Goal: Check status: Check status

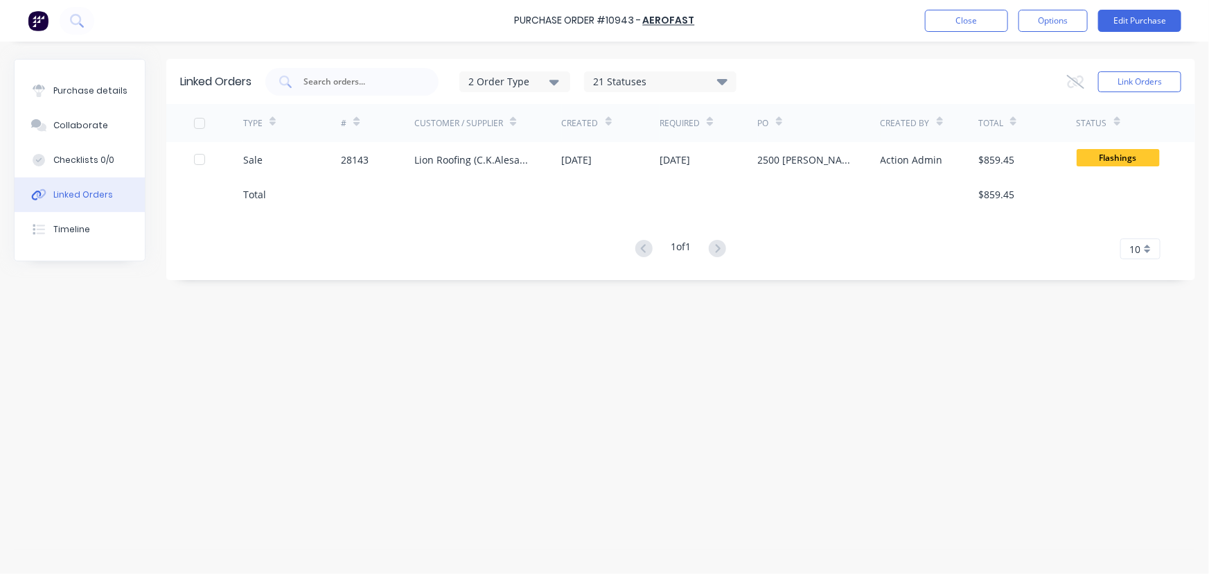
click at [1036, 23] on button "Options" at bounding box center [1052, 21] width 69 height 22
click at [945, 23] on button "Close" at bounding box center [966, 21] width 83 height 22
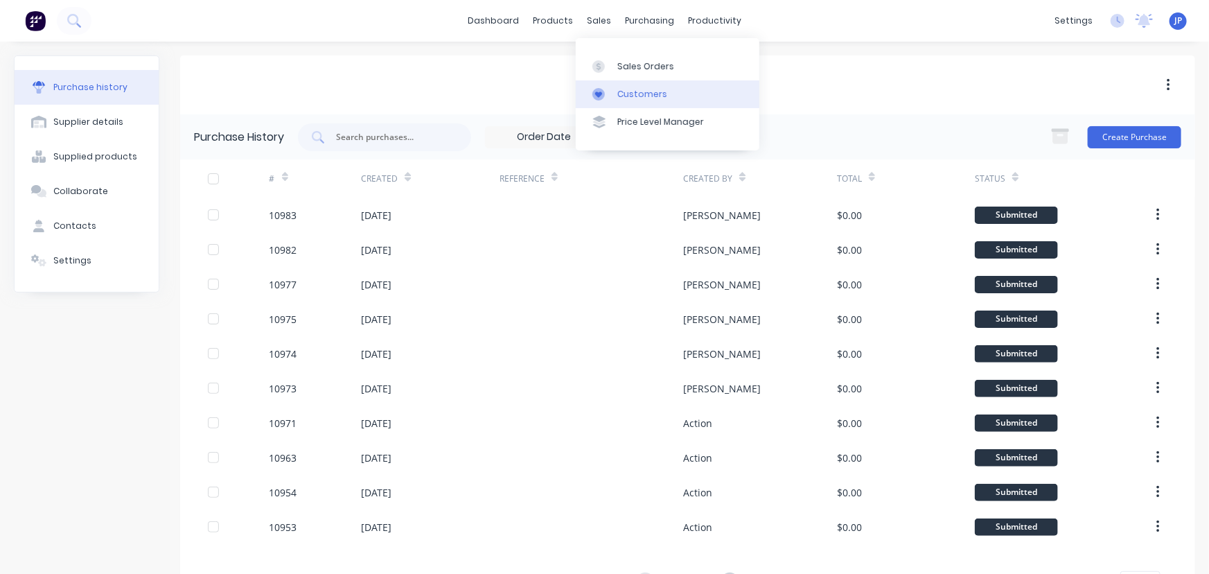
click at [628, 90] on div "Customers" at bounding box center [642, 94] width 50 height 12
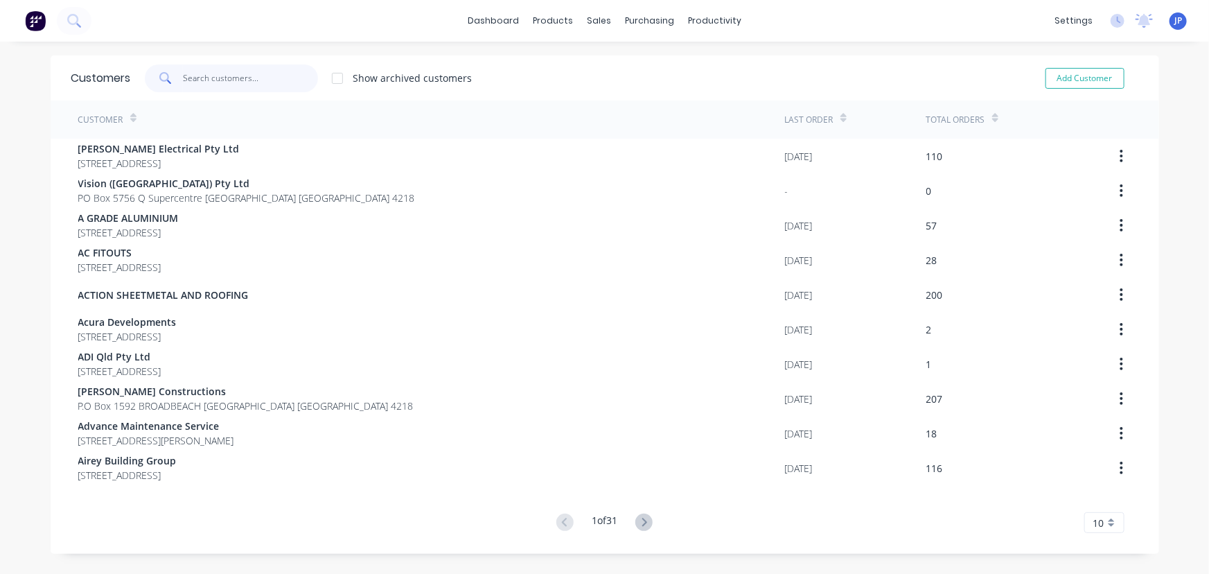
click at [256, 76] on input "text" at bounding box center [250, 78] width 135 height 28
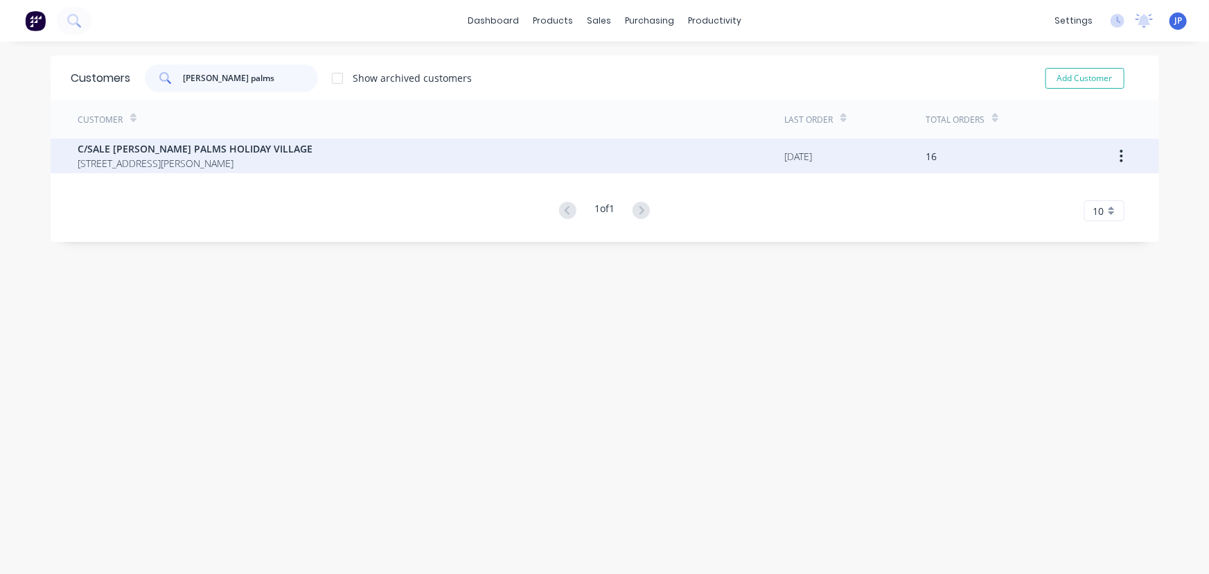
type input "[PERSON_NAME] palms"
click at [207, 150] on span "C/SALE [PERSON_NAME] PALMS HOLIDAY VILLAGE" at bounding box center [195, 148] width 235 height 15
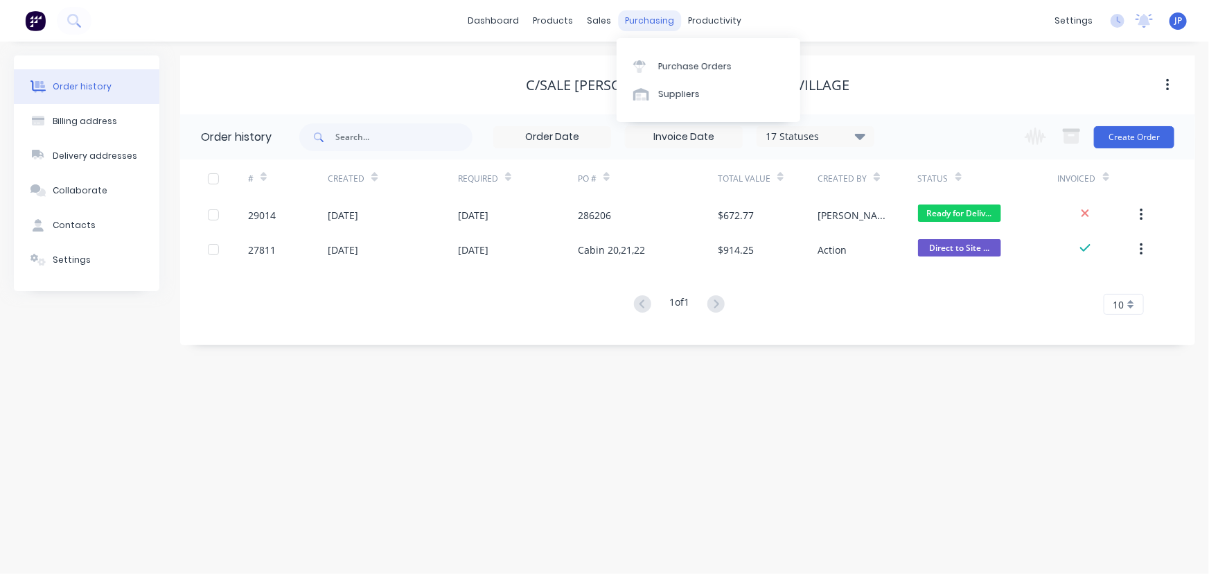
click at [629, 20] on div "purchasing" at bounding box center [649, 20] width 63 height 21
click at [582, 57] on link "Product Catalogue" at bounding box center [622, 66] width 184 height 28
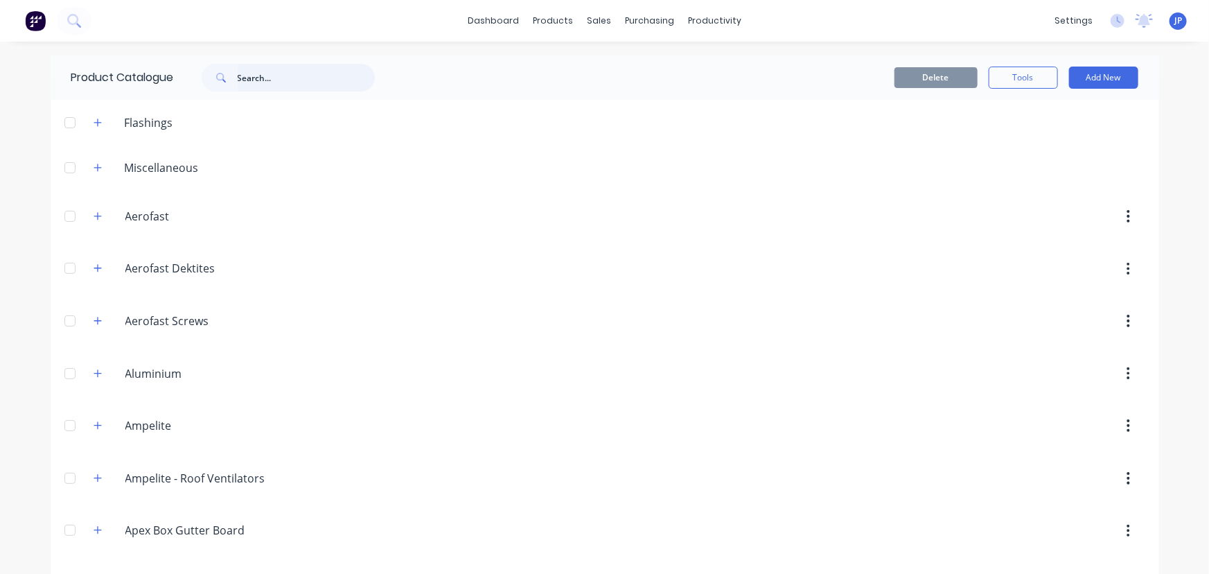
click at [265, 84] on input "text" at bounding box center [306, 78] width 137 height 28
type input "stramit"
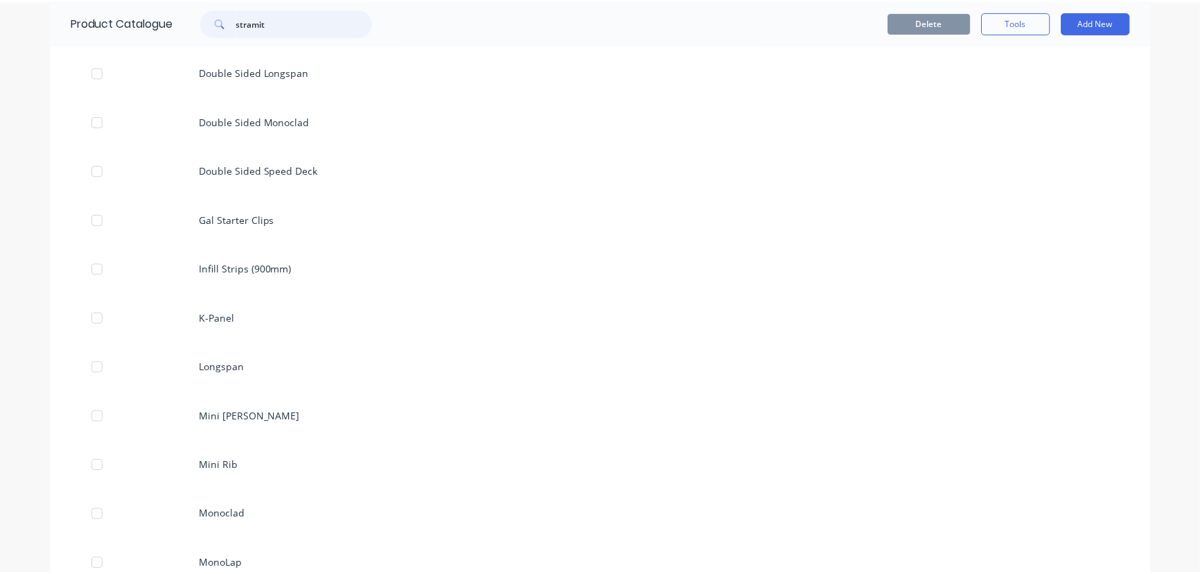
scroll to position [9383, 0]
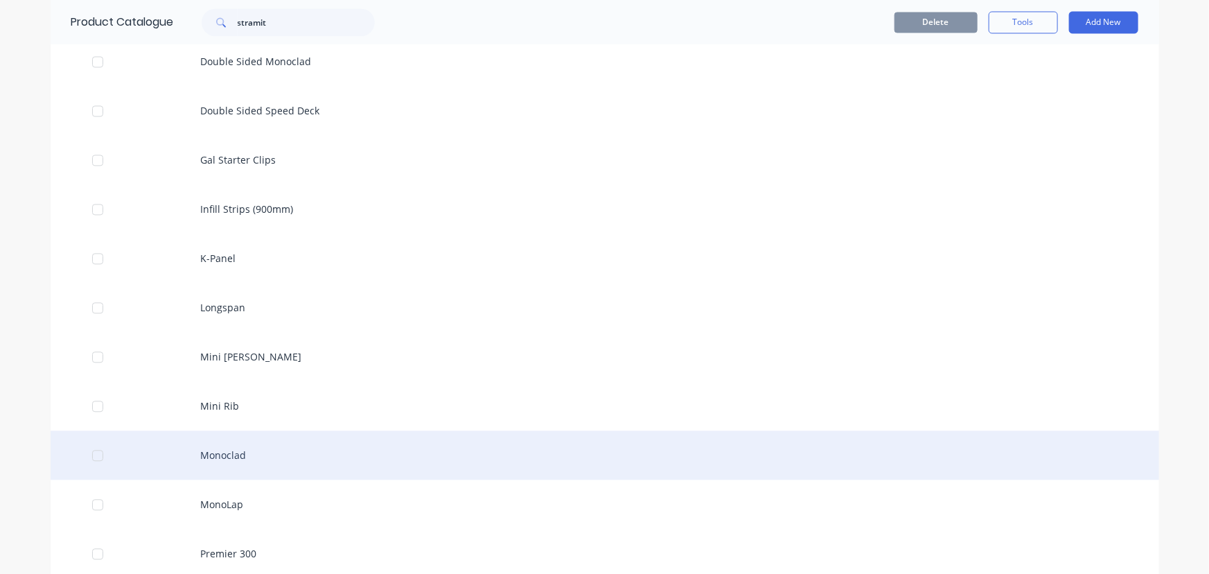
click at [240, 457] on div "Monoclad" at bounding box center [605, 454] width 1108 height 49
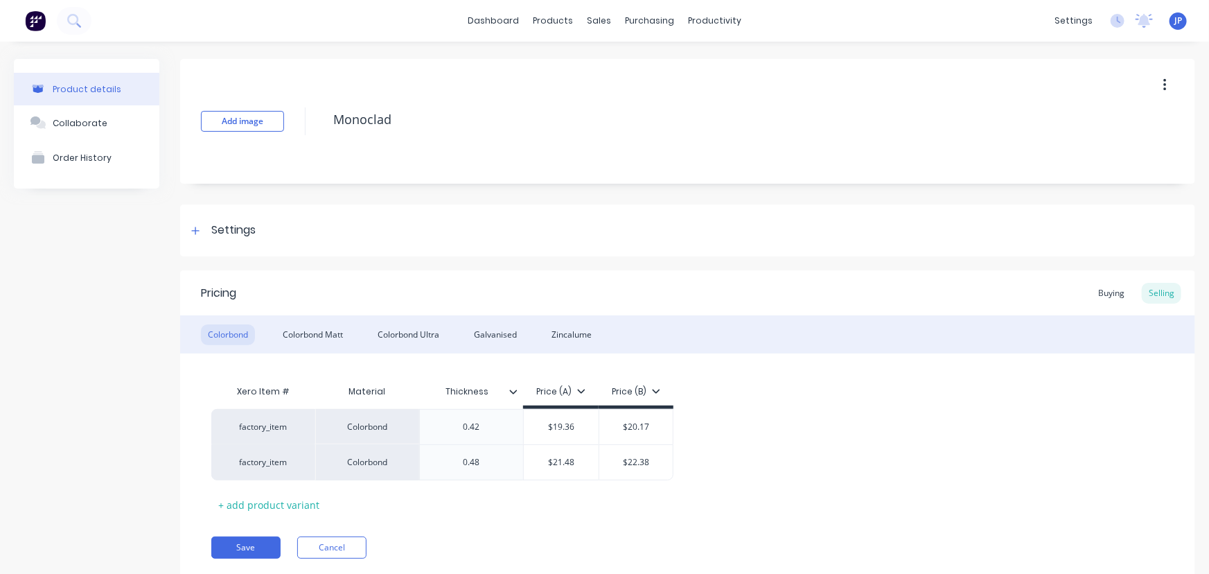
type textarea "x"
click at [655, 73] on link "Purchase Orders" at bounding box center [704, 66] width 184 height 28
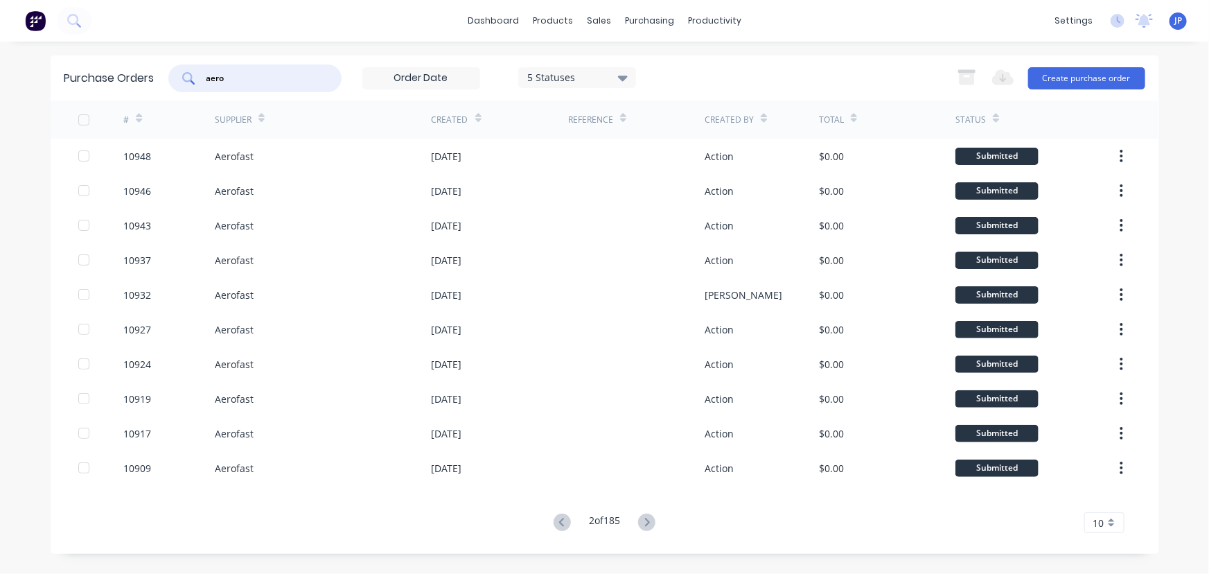
drag, startPoint x: 249, startPoint y: 78, endPoint x: 179, endPoint y: 78, distance: 70.7
click at [179, 78] on div "aero" at bounding box center [254, 78] width 173 height 28
type input "ausdeck"
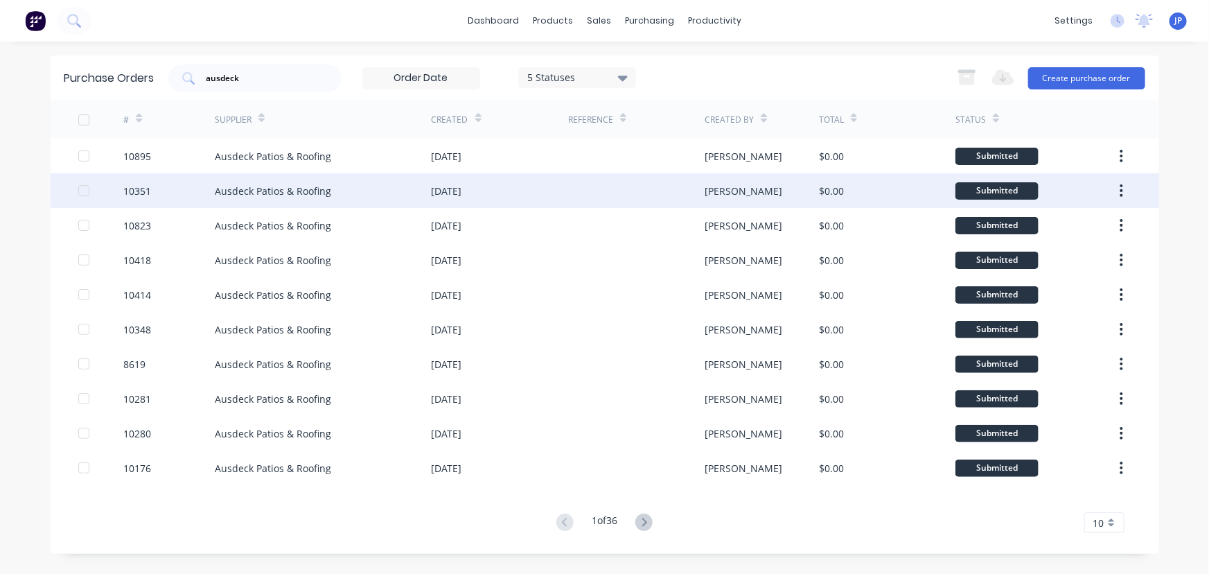
click at [251, 194] on div "Ausdeck Patios & Roofing" at bounding box center [273, 191] width 116 height 15
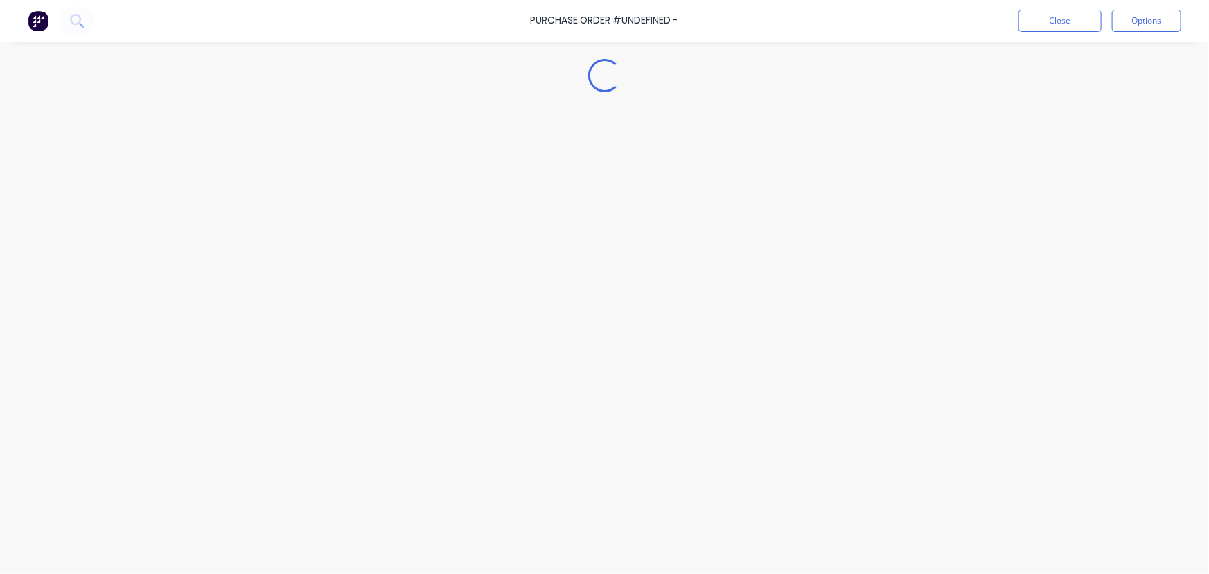
type textarea "x"
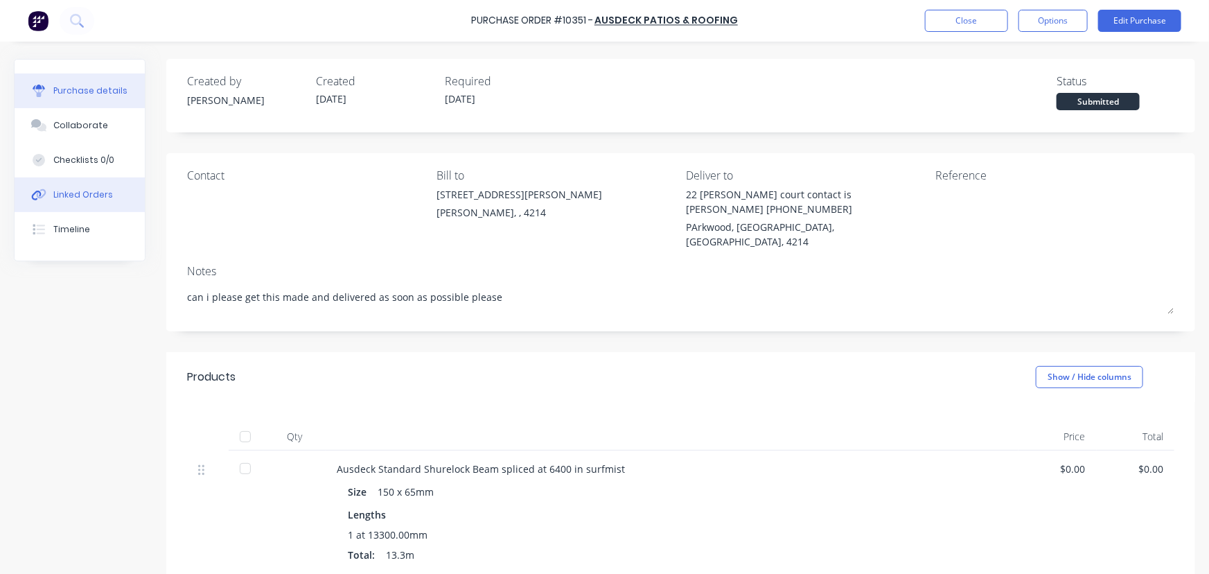
click at [94, 195] on div "Linked Orders" at bounding box center [83, 194] width 60 height 12
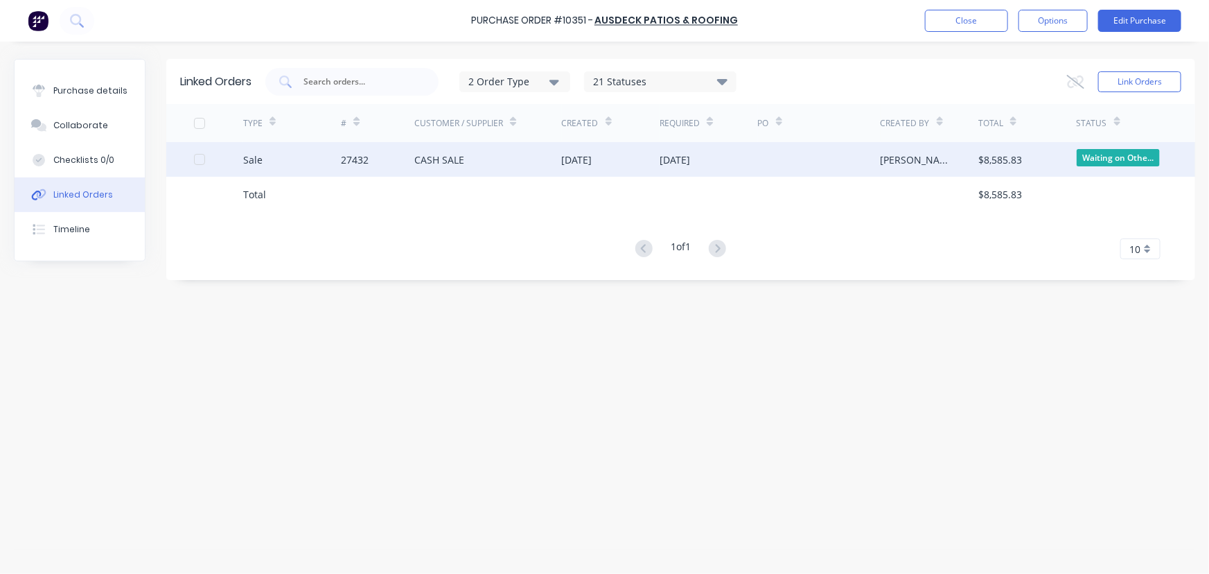
click at [381, 160] on div "27432" at bounding box center [377, 159] width 73 height 35
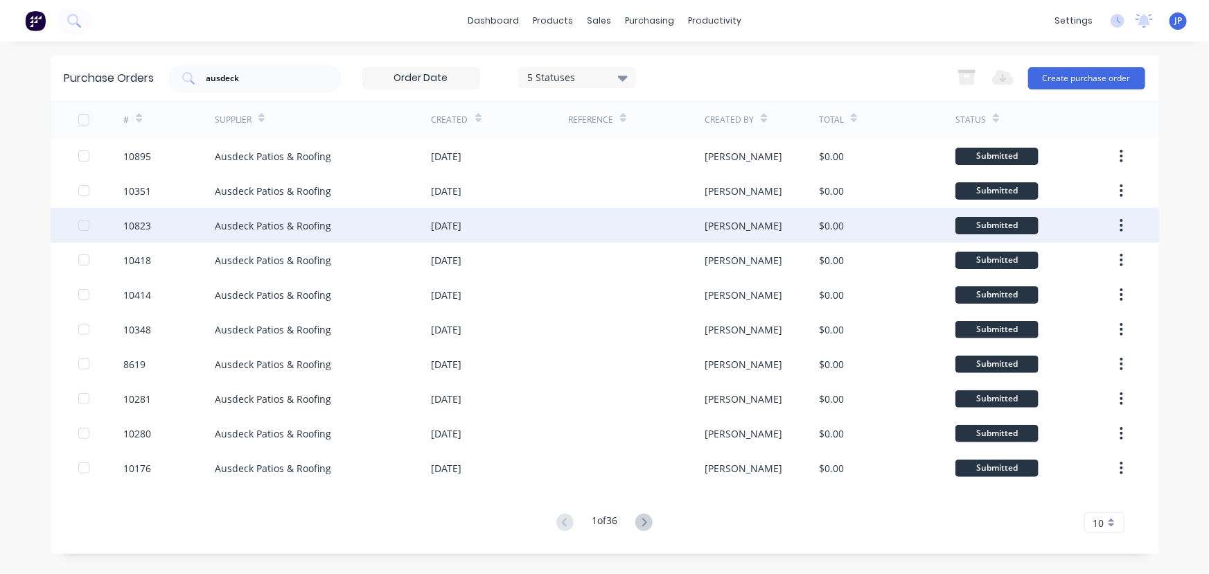
click at [235, 222] on div "Ausdeck Patios & Roofing" at bounding box center [273, 225] width 116 height 15
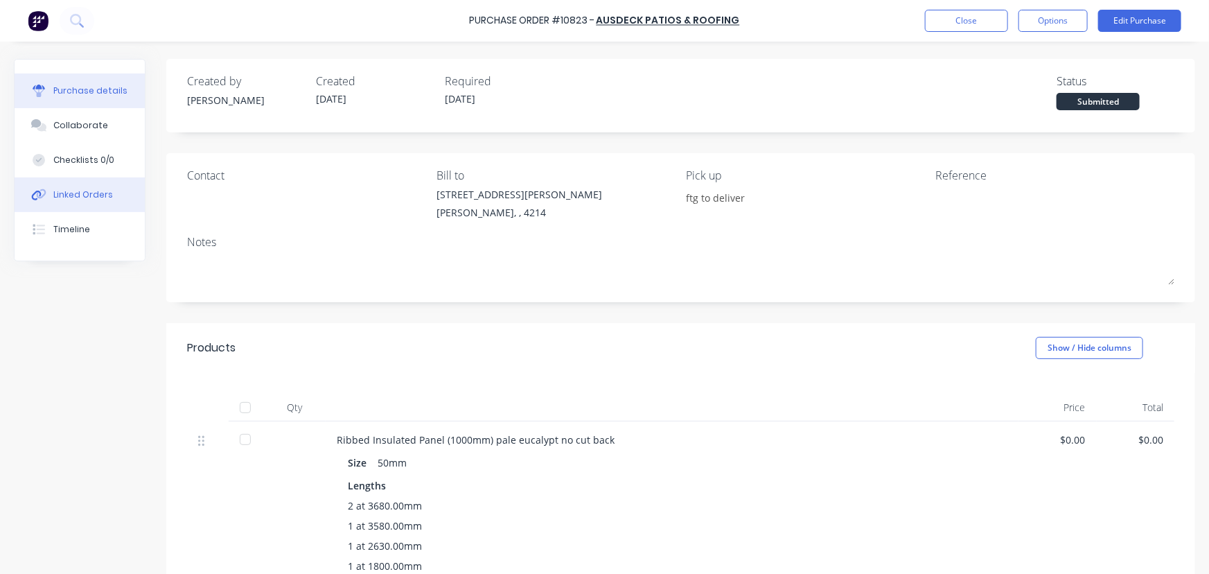
click at [104, 189] on div "Linked Orders" at bounding box center [83, 194] width 60 height 12
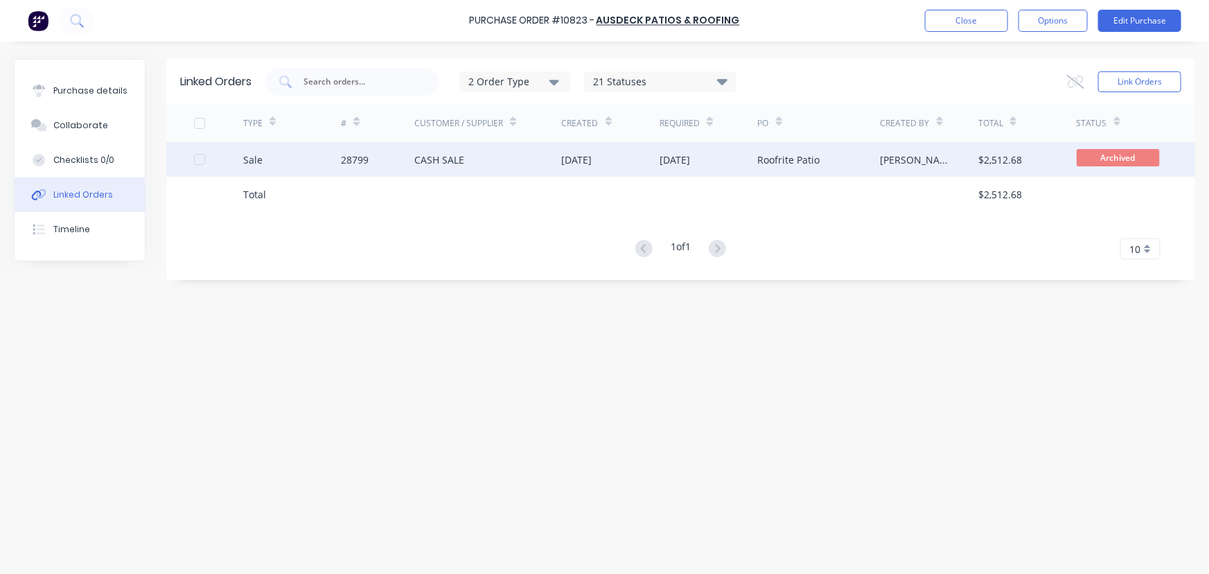
click at [428, 158] on div "CASH SALE" at bounding box center [439, 159] width 50 height 15
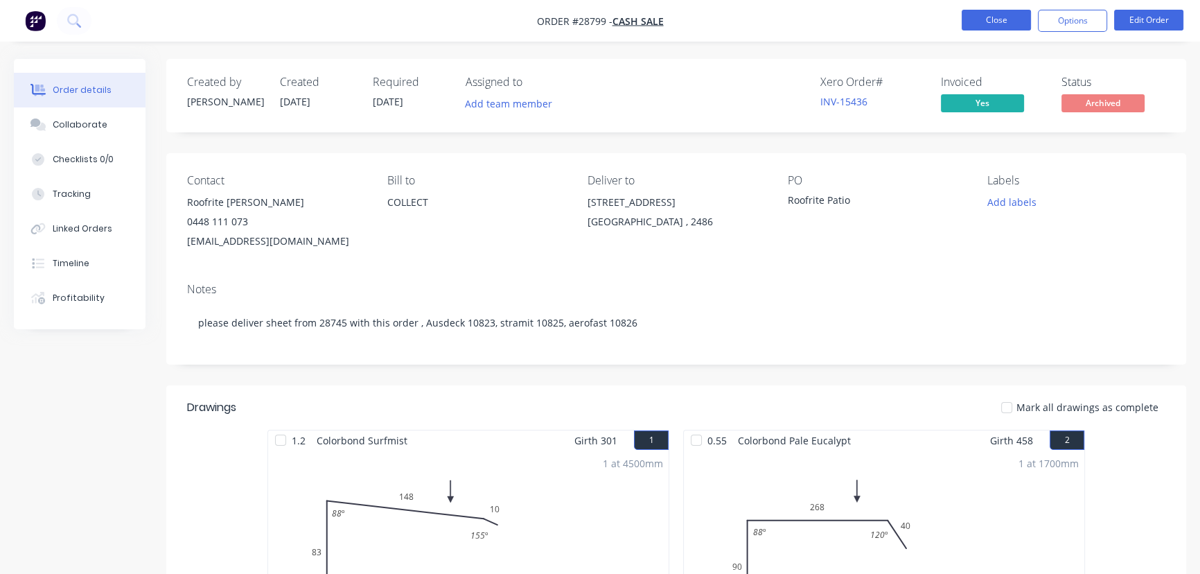
click at [975, 28] on button "Close" at bounding box center [996, 20] width 69 height 21
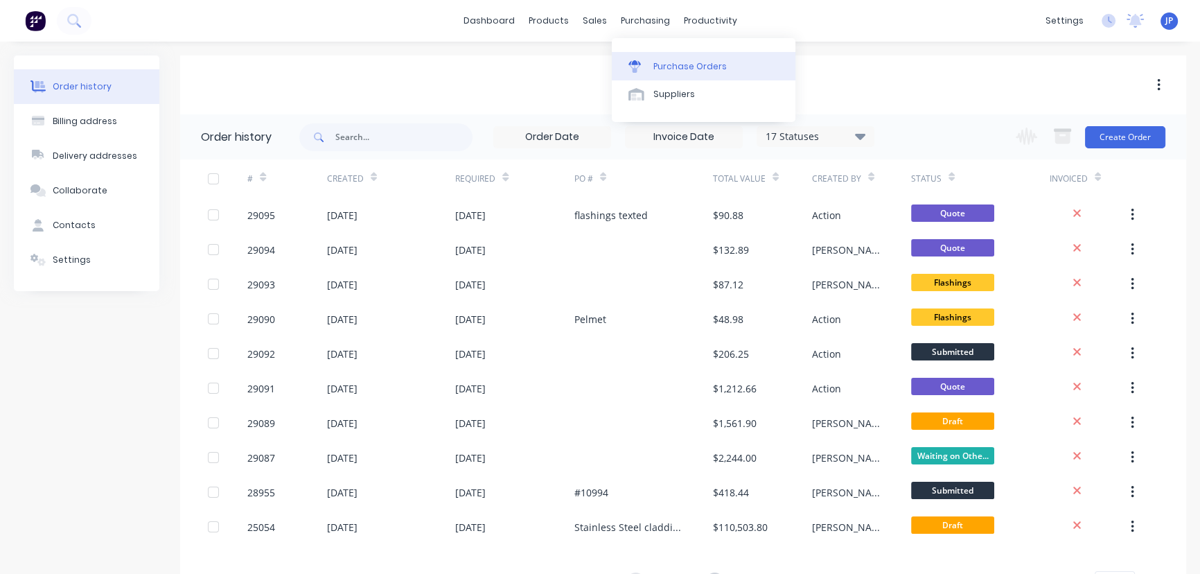
click at [657, 62] on div "Purchase Orders" at bounding box center [689, 66] width 73 height 12
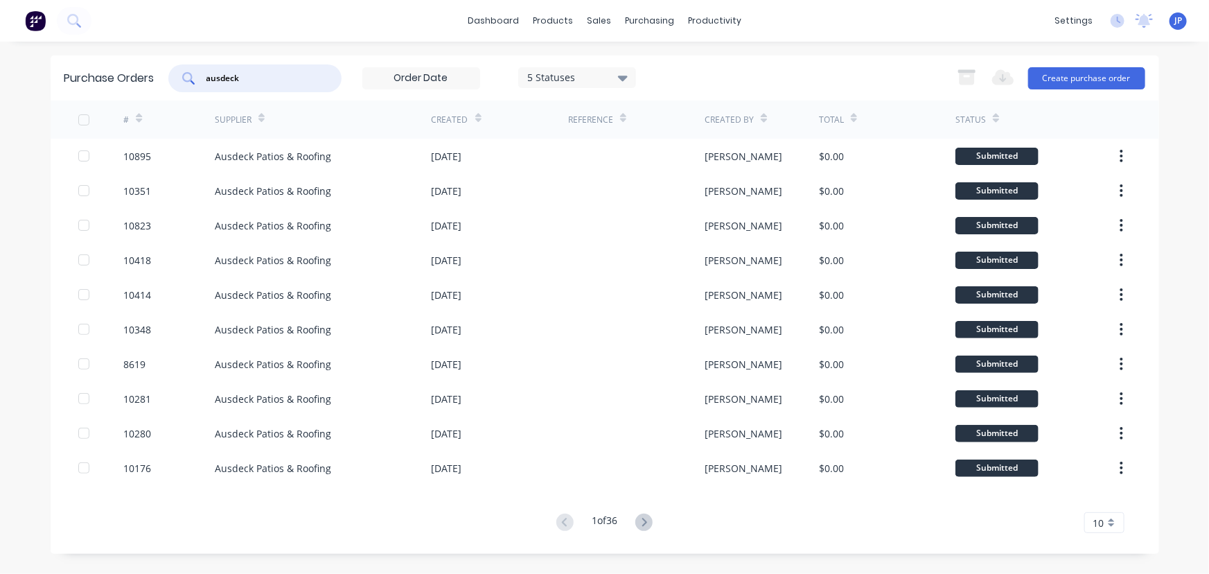
drag, startPoint x: 267, startPoint y: 79, endPoint x: 184, endPoint y: 76, distance: 82.5
click at [187, 76] on div "ausdeck" at bounding box center [254, 78] width 173 height 28
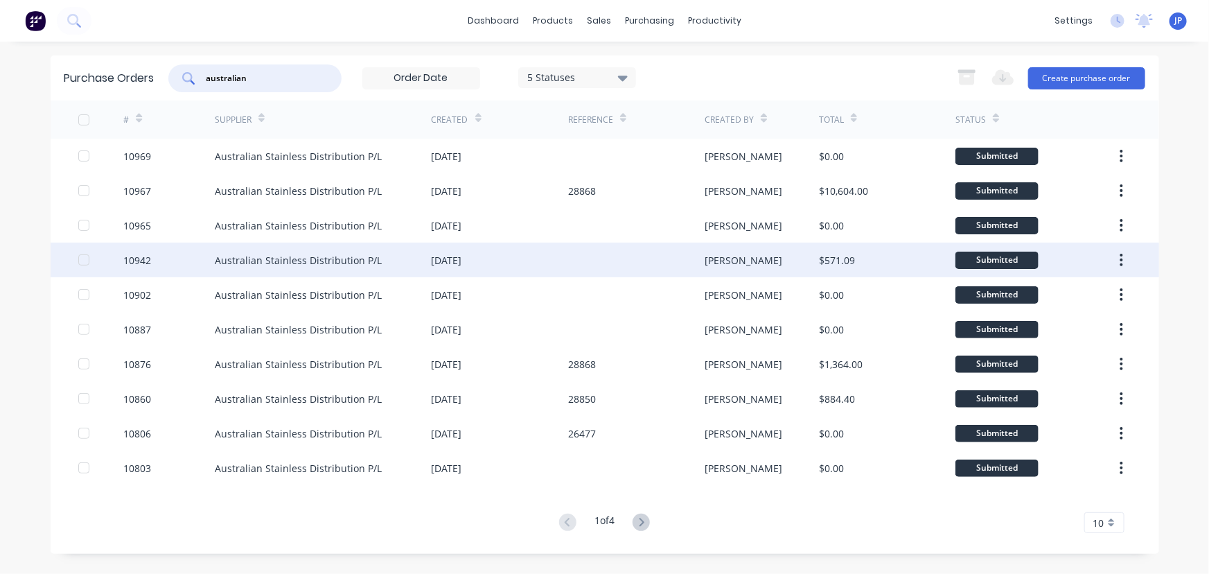
type input "australian"
click at [251, 261] on div "Australian Stainless Distribution P/L" at bounding box center [298, 260] width 167 height 15
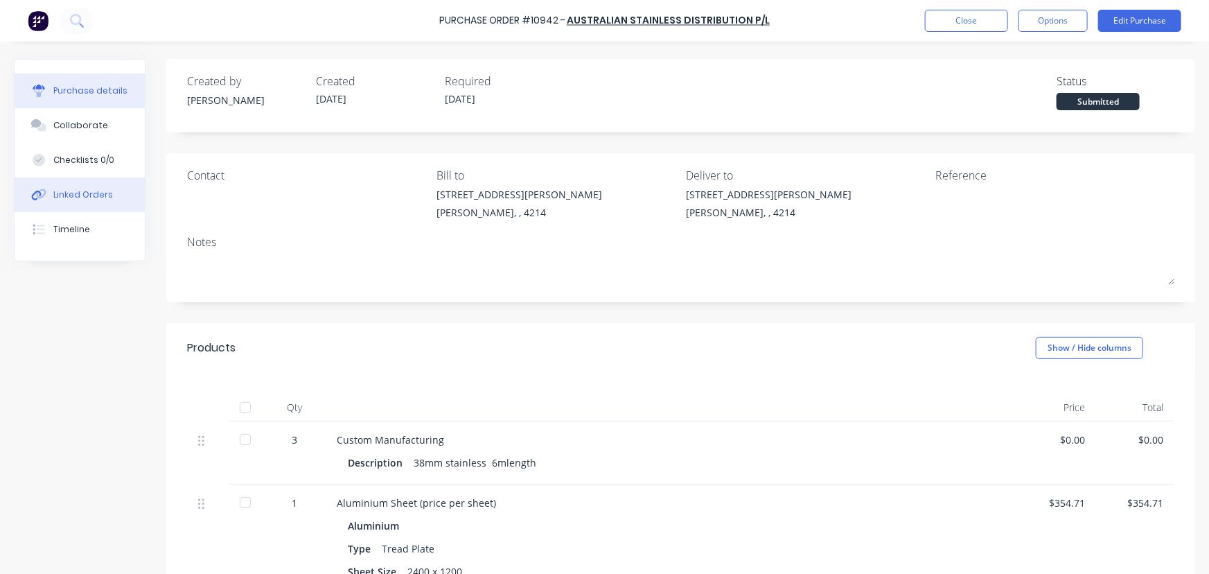
click at [106, 189] on div "Linked Orders" at bounding box center [83, 194] width 60 height 12
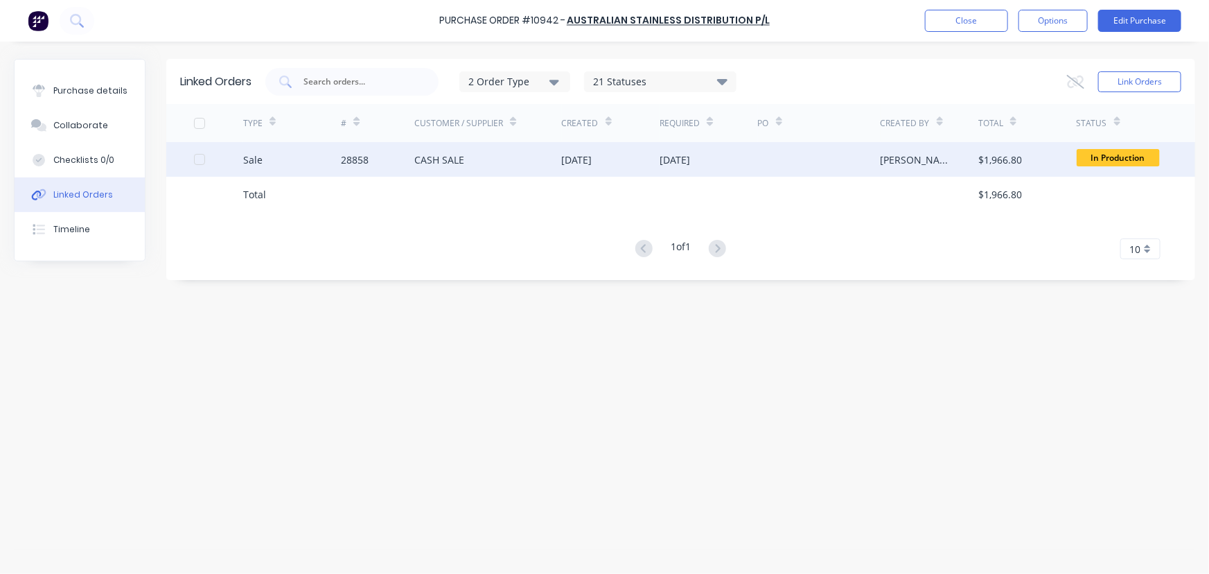
click at [384, 163] on div "28858" at bounding box center [377, 159] width 73 height 35
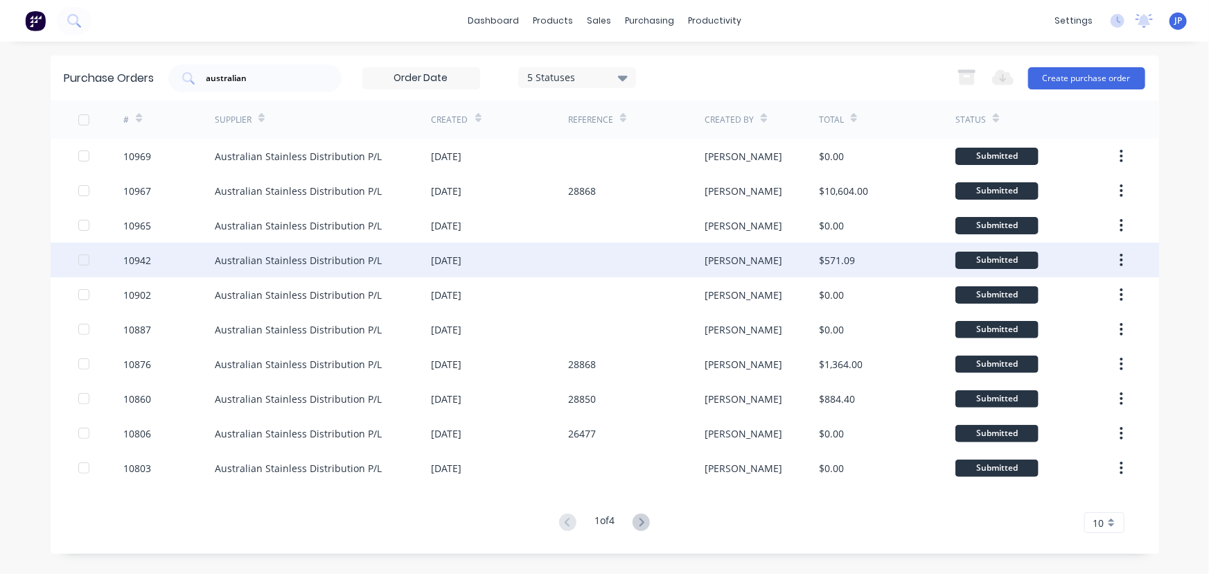
click at [208, 265] on div "10942" at bounding box center [168, 259] width 91 height 35
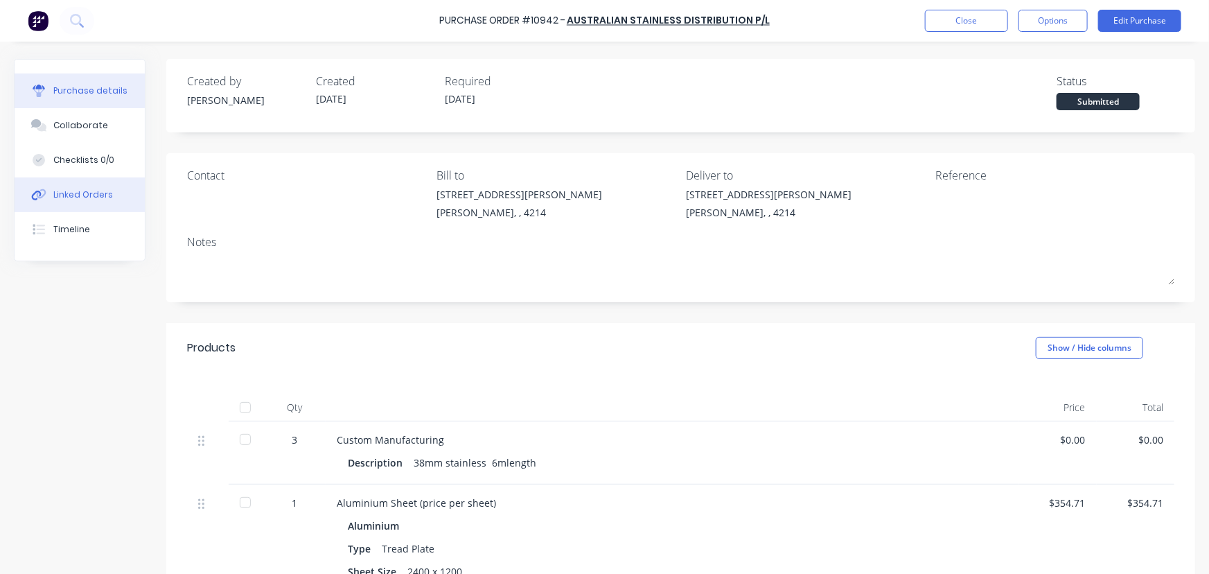
click at [94, 193] on div "Linked Orders" at bounding box center [83, 194] width 60 height 12
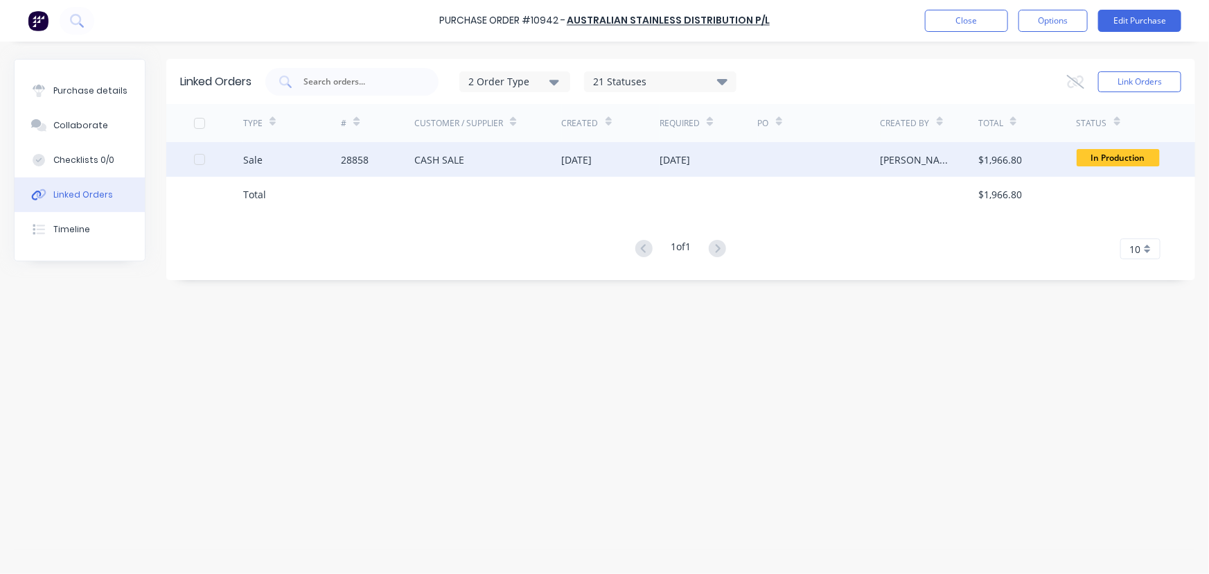
click at [391, 156] on div "28858" at bounding box center [377, 159] width 73 height 35
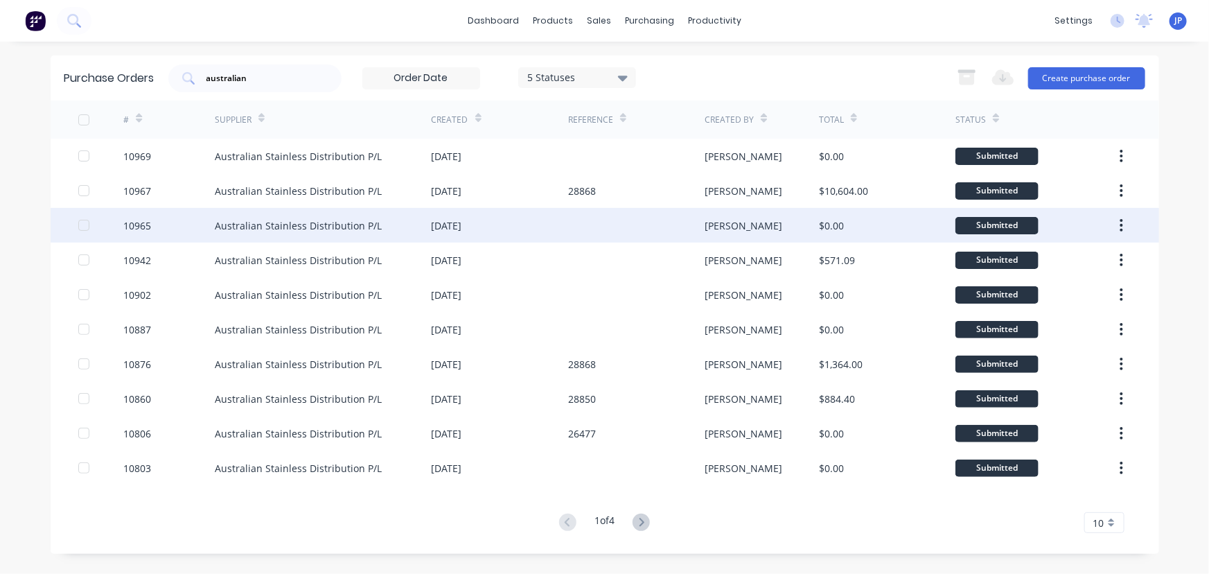
click at [250, 227] on div "Australian Stainless Distribution P/L" at bounding box center [298, 225] width 167 height 15
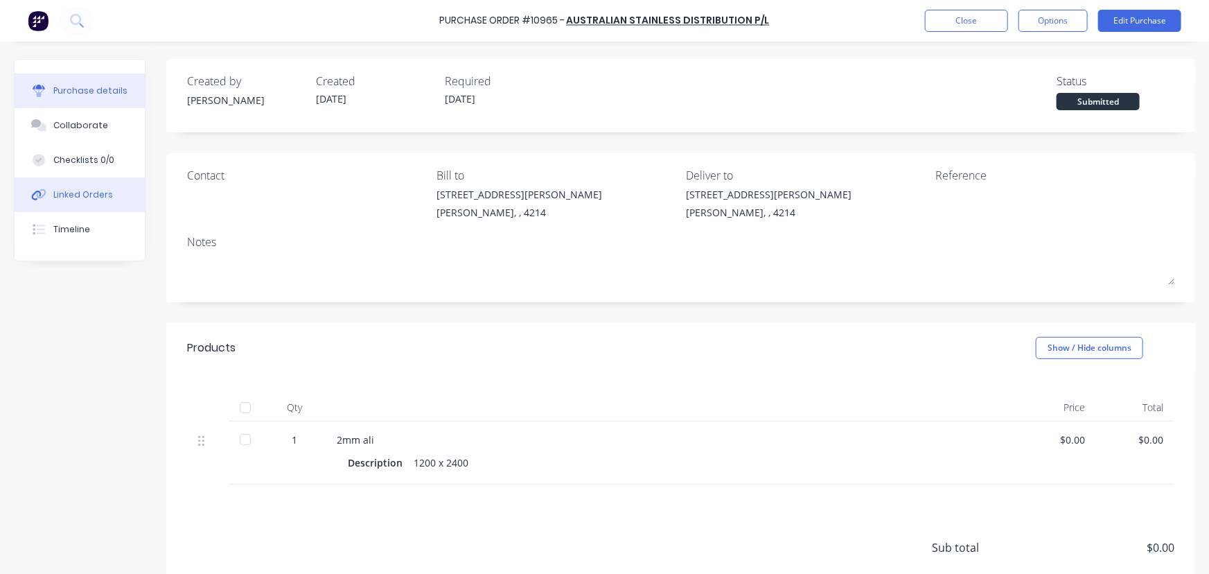
click at [78, 197] on div "Linked Orders" at bounding box center [83, 194] width 60 height 12
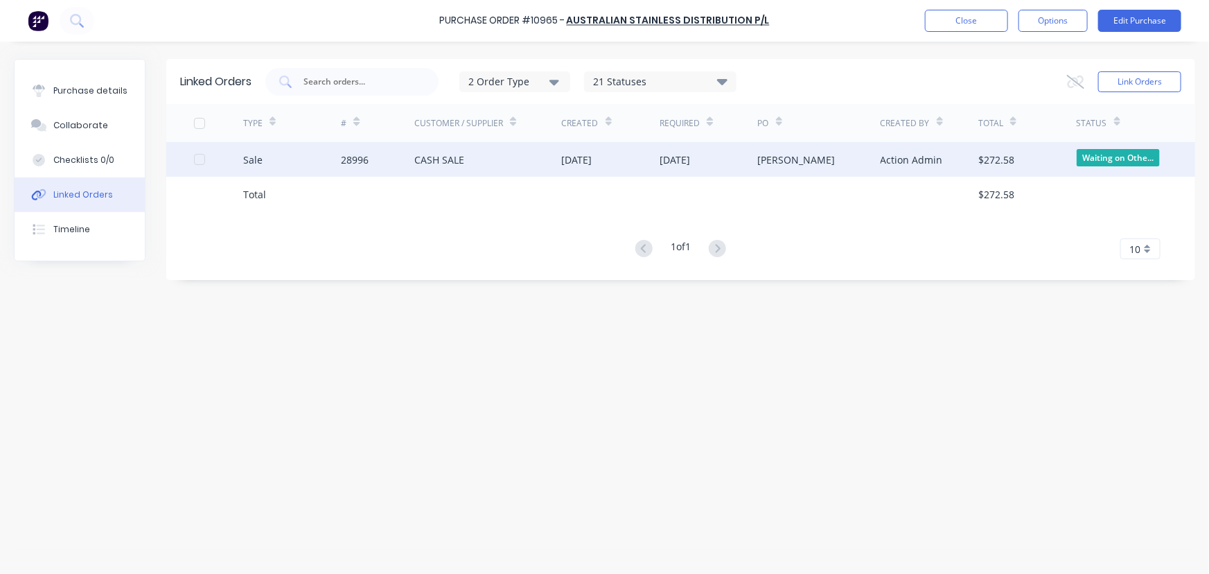
click at [332, 165] on div "Sale" at bounding box center [292, 159] width 98 height 35
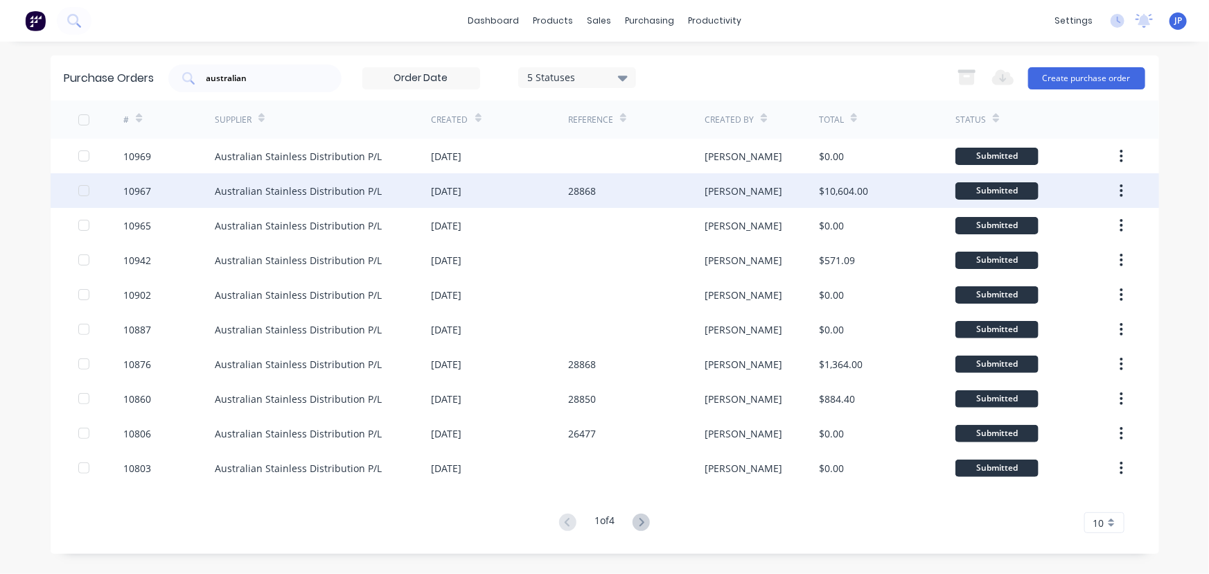
click at [287, 184] on div "Australian Stainless Distribution P/L" at bounding box center [298, 191] width 167 height 15
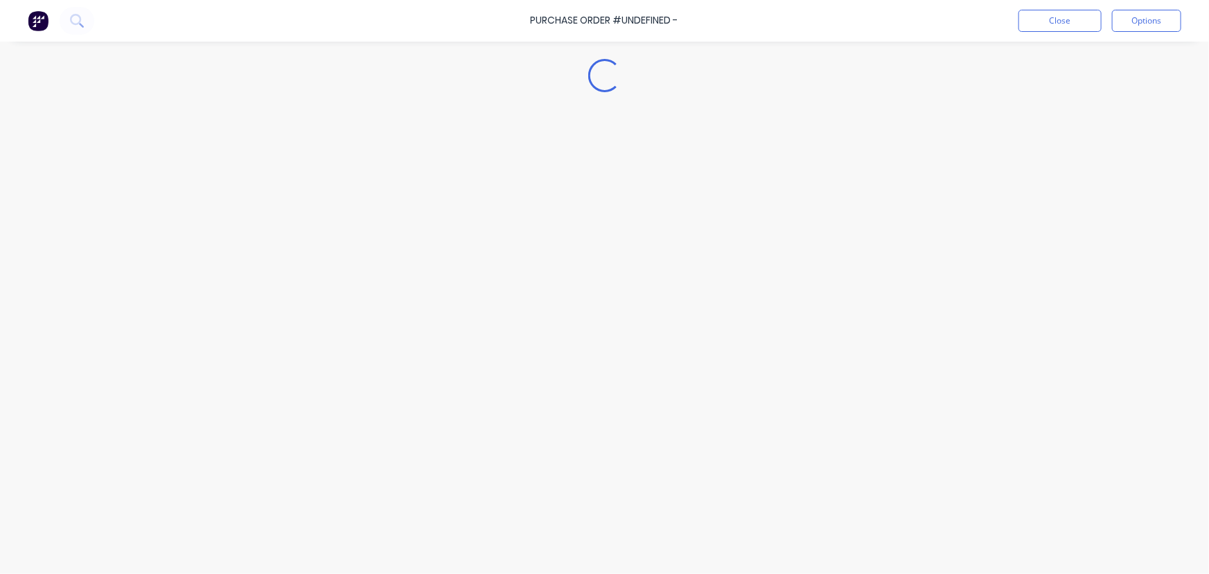
type textarea "x"
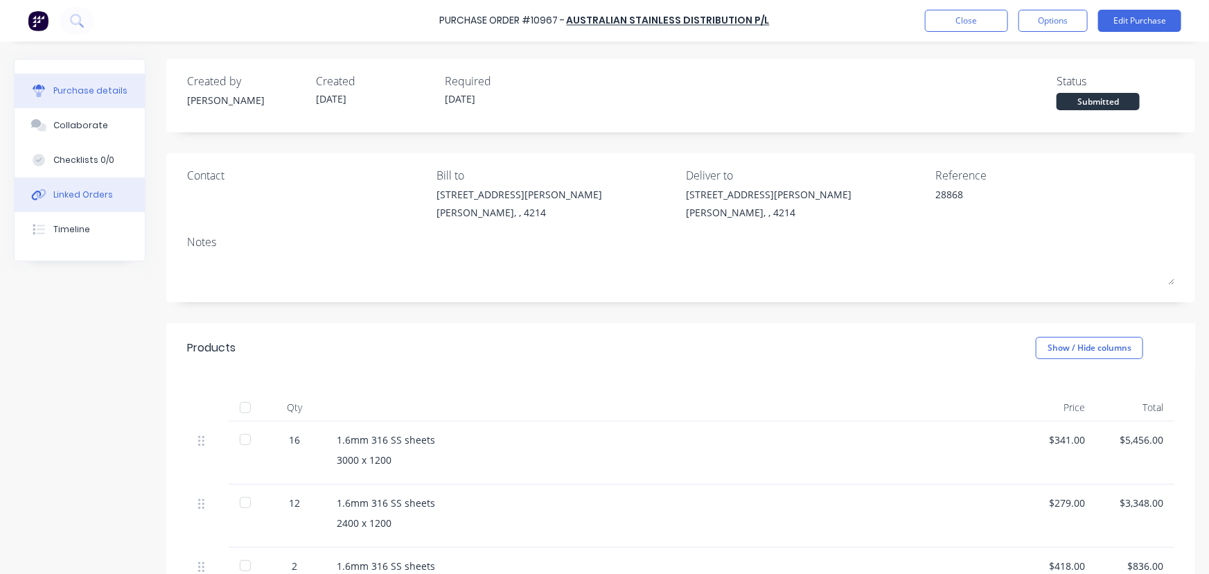
click at [112, 194] on button "Linked Orders" at bounding box center [80, 194] width 130 height 35
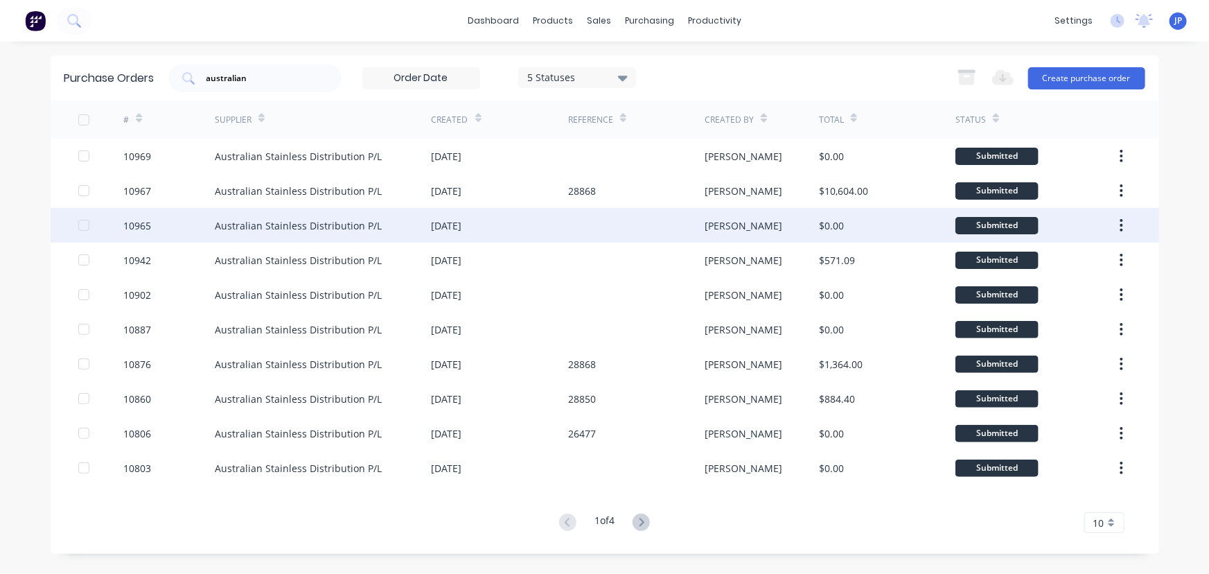
click at [333, 215] on div "Australian Stainless Distribution P/L" at bounding box center [323, 225] width 217 height 35
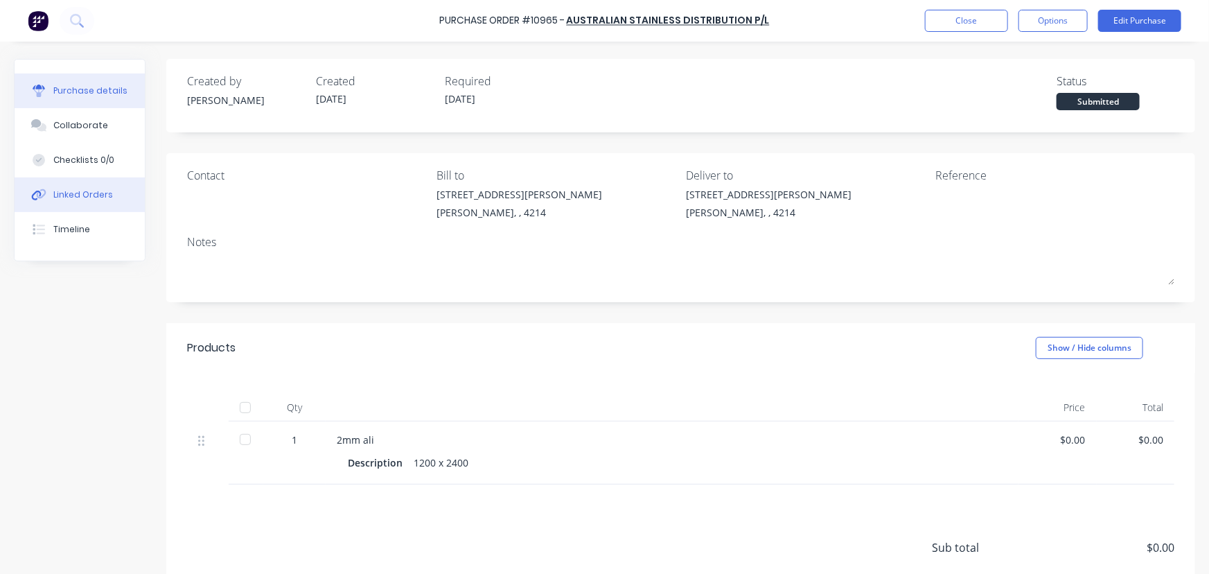
click at [104, 197] on div "Linked Orders" at bounding box center [83, 194] width 60 height 12
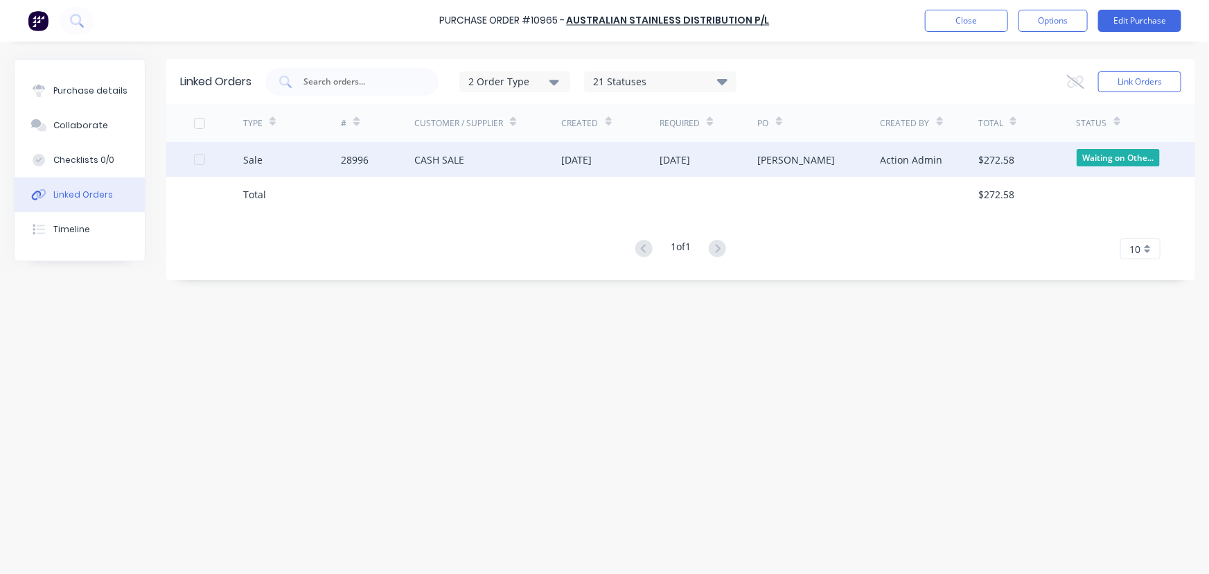
click at [370, 159] on div "28996" at bounding box center [377, 159] width 73 height 35
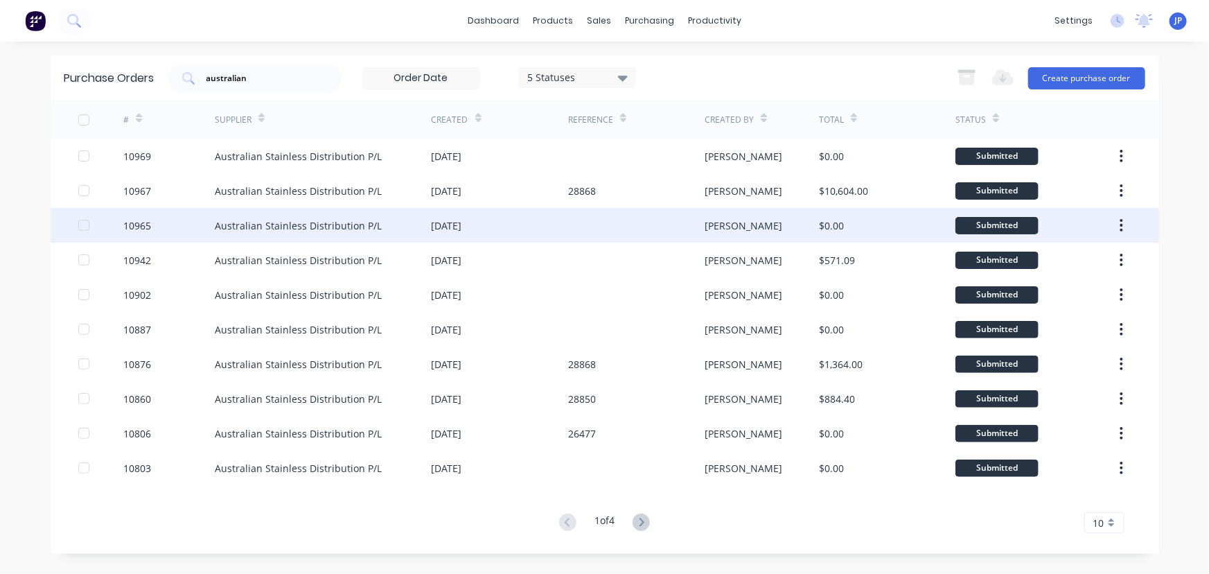
click at [249, 227] on div "Australian Stainless Distribution P/L" at bounding box center [298, 225] width 167 height 15
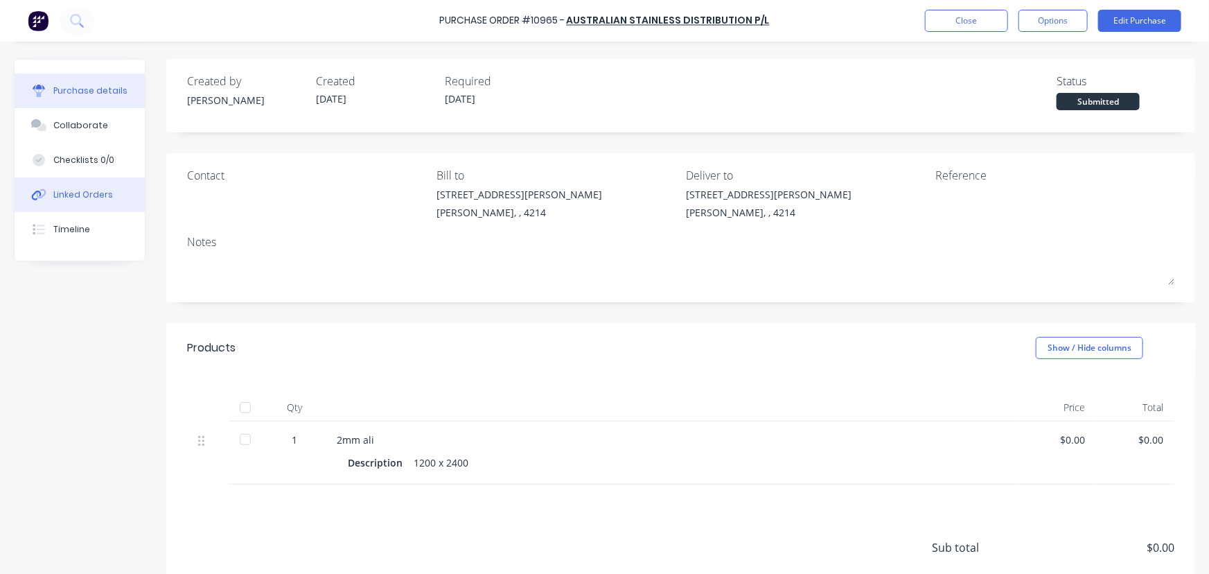
click at [87, 197] on div "Linked Orders" at bounding box center [83, 194] width 60 height 12
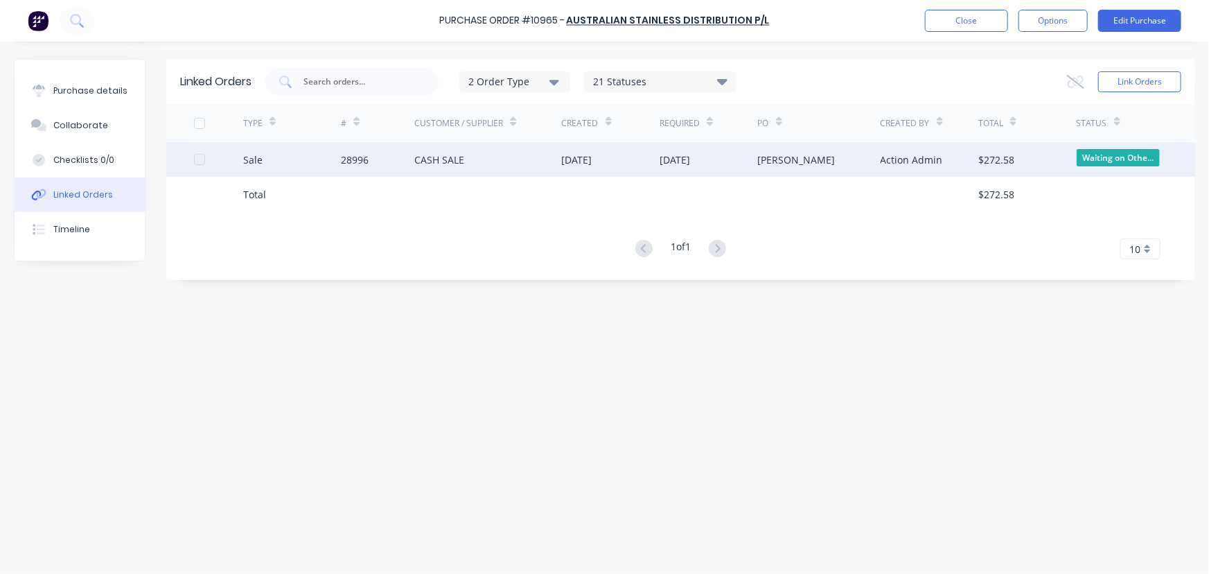
click at [342, 151] on div "28996" at bounding box center [377, 159] width 73 height 35
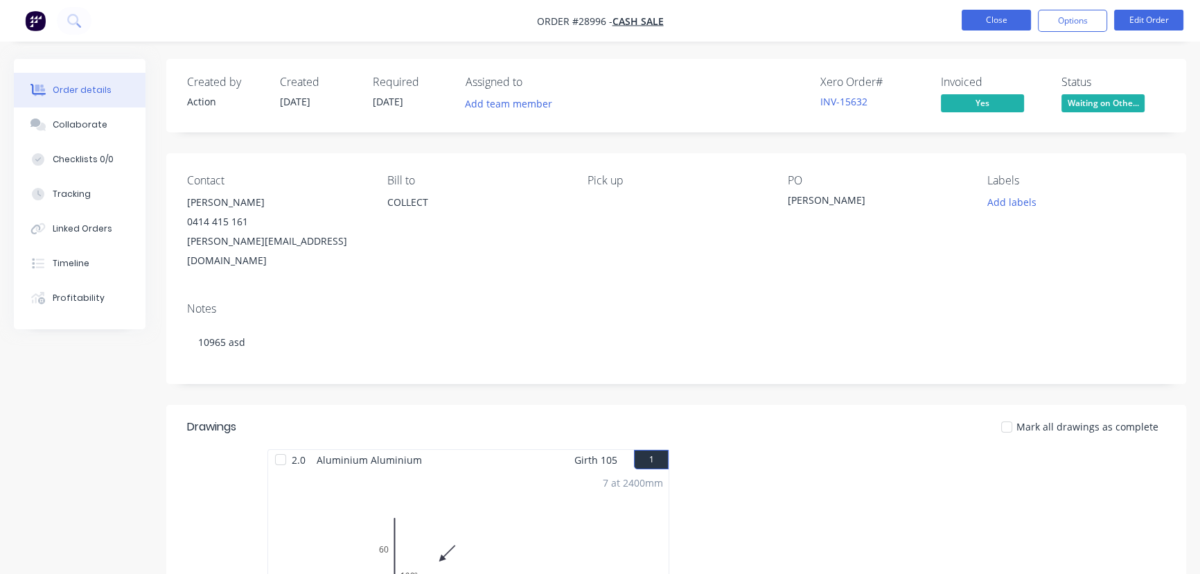
click at [1002, 20] on button "Close" at bounding box center [996, 20] width 69 height 21
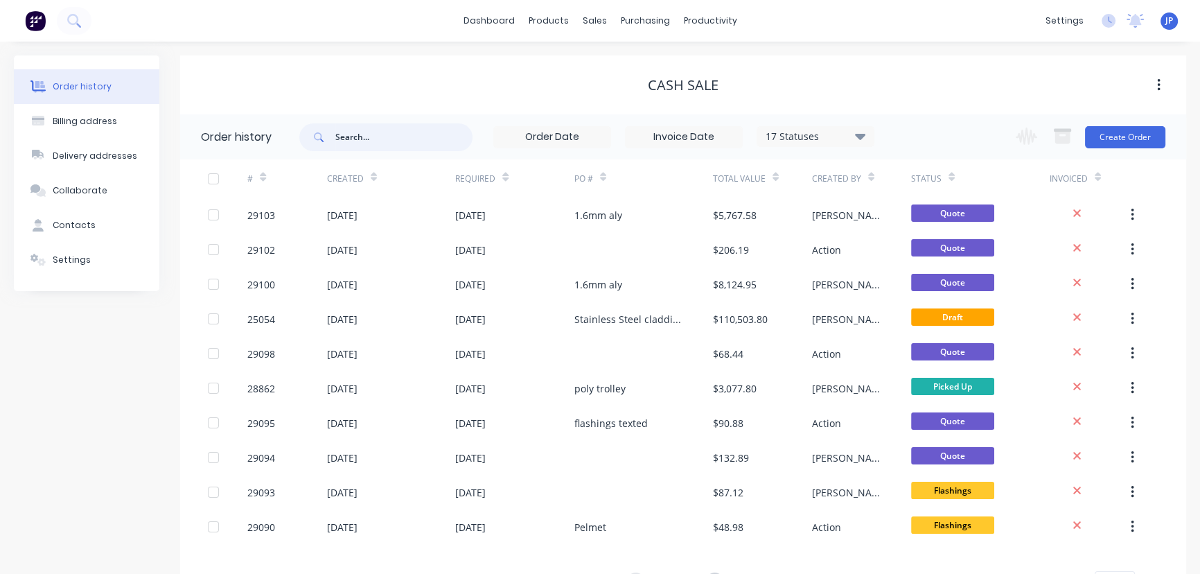
click at [387, 137] on input "text" at bounding box center [403, 137] width 137 height 28
type input "28858"
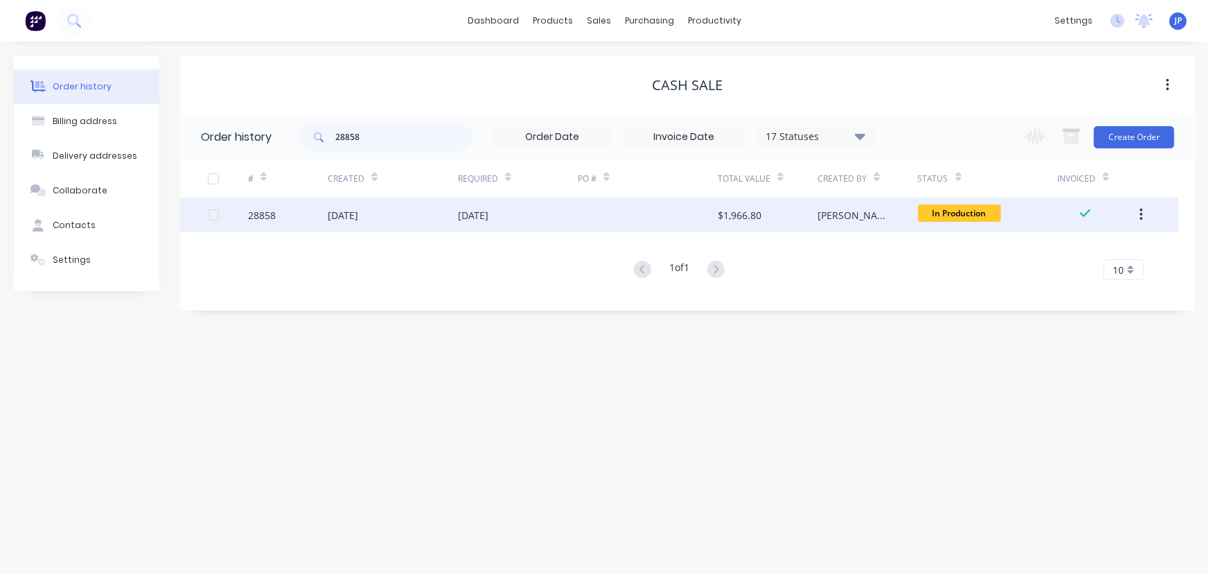
click at [386, 220] on div "[DATE]" at bounding box center [393, 214] width 130 height 35
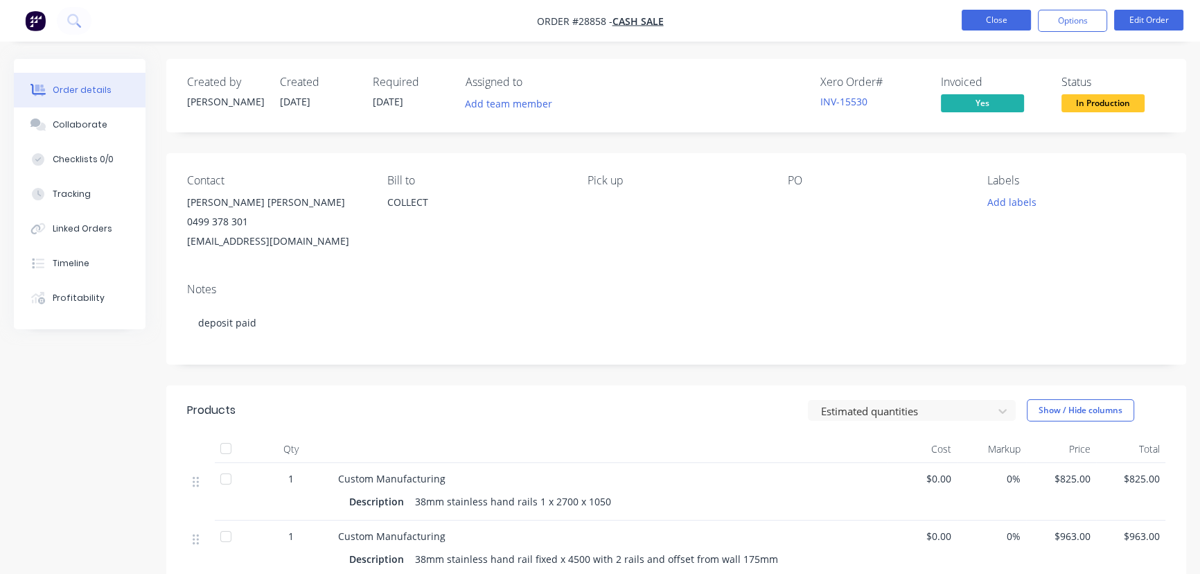
click at [1018, 20] on button "Close" at bounding box center [996, 20] width 69 height 21
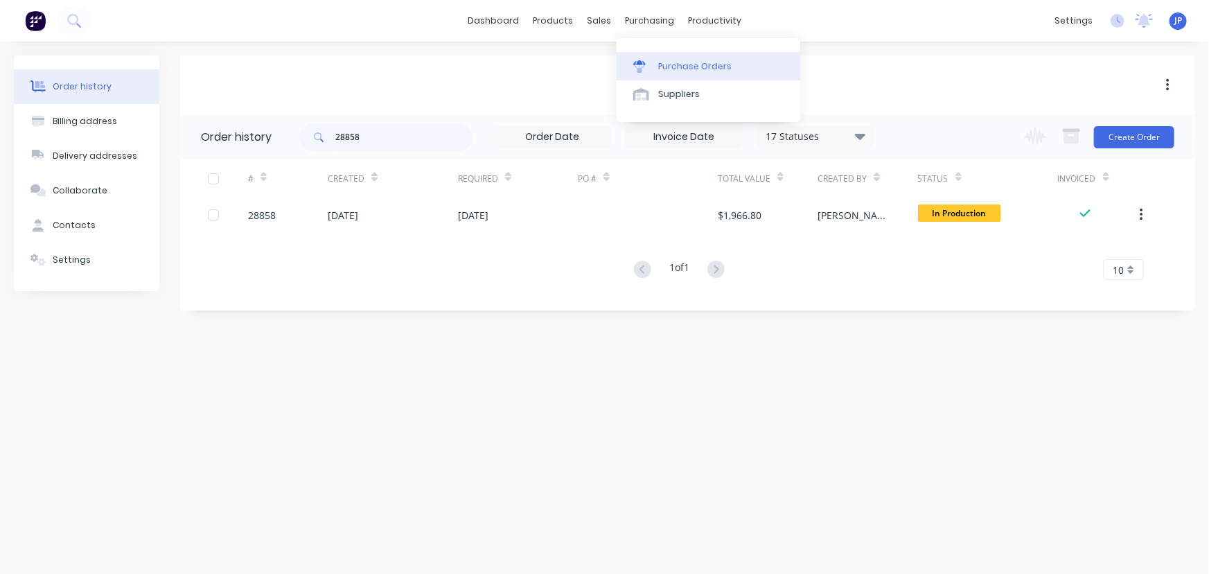
click at [682, 66] on div "Purchase Orders" at bounding box center [694, 66] width 73 height 12
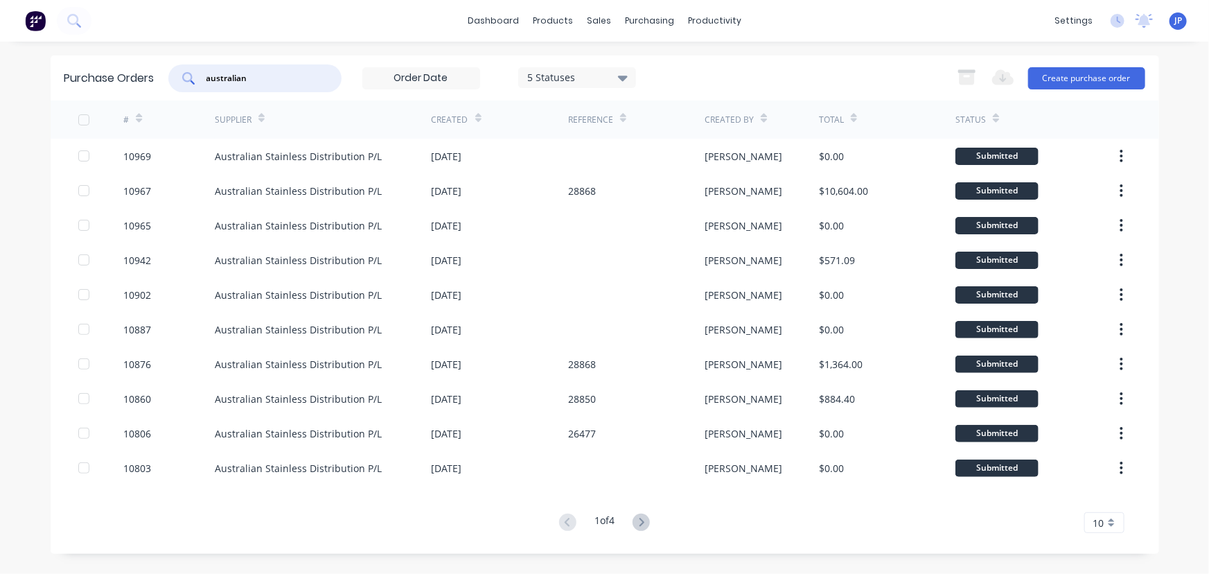
drag, startPoint x: 272, startPoint y: 78, endPoint x: 176, endPoint y: 76, distance: 96.3
click at [176, 76] on div "australian" at bounding box center [254, 78] width 173 height 28
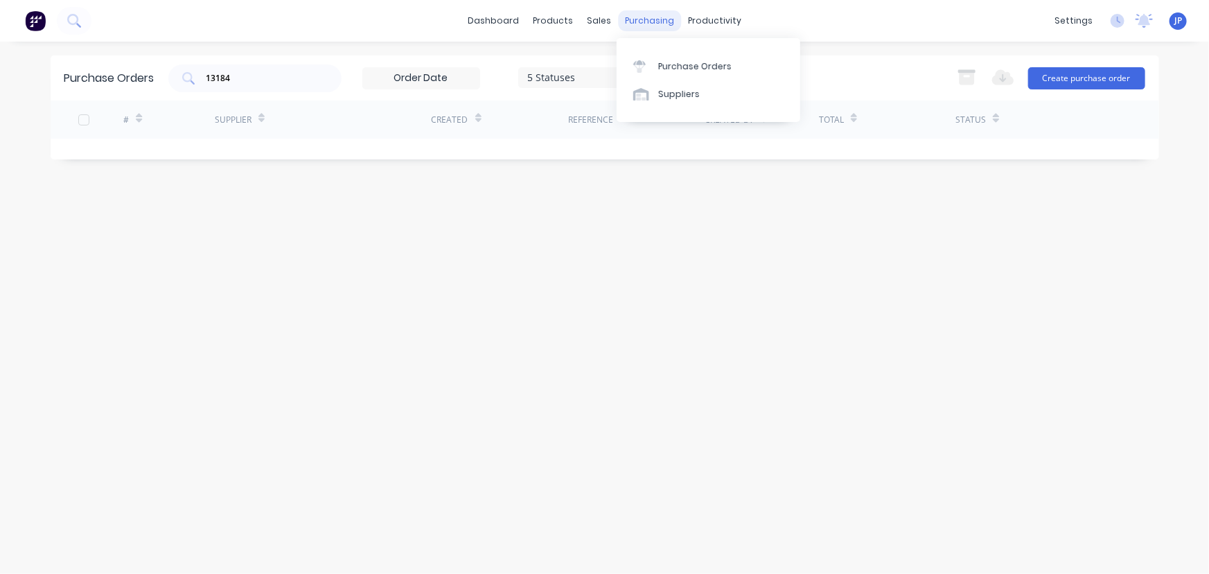
click at [631, 19] on div "purchasing" at bounding box center [649, 20] width 63 height 21
click at [673, 62] on div "Purchase Orders" at bounding box center [694, 66] width 73 height 12
drag, startPoint x: 237, startPoint y: 80, endPoint x: 145, endPoint y: 79, distance: 91.4
click at [145, 79] on div "Purchase Orders 13184 5 Statuses 5 Statuses Export to Excel (XLSX) Create purch…" at bounding box center [605, 77] width 1108 height 45
drag, startPoint x: 244, startPoint y: 83, endPoint x: 161, endPoint y: 81, distance: 83.2
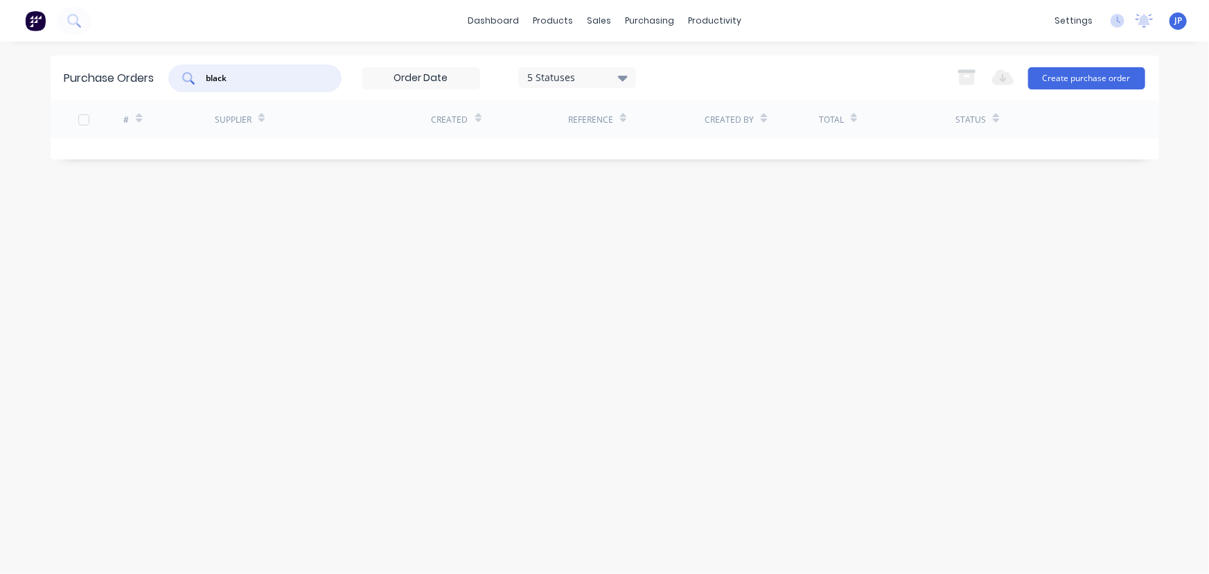
click at [162, 82] on div "Purchase Orders black 5 Statuses 5 Statuses Export to Excel (XLSX) Create purch…" at bounding box center [605, 77] width 1108 height 45
type input "black"
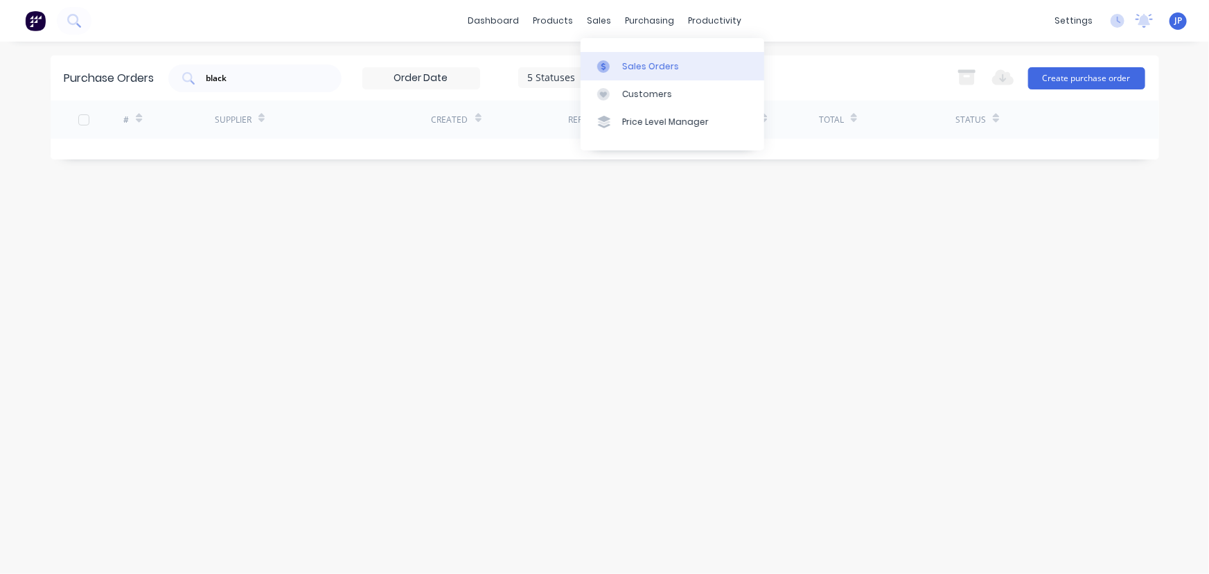
click at [642, 69] on div "Sales Orders" at bounding box center [650, 66] width 57 height 12
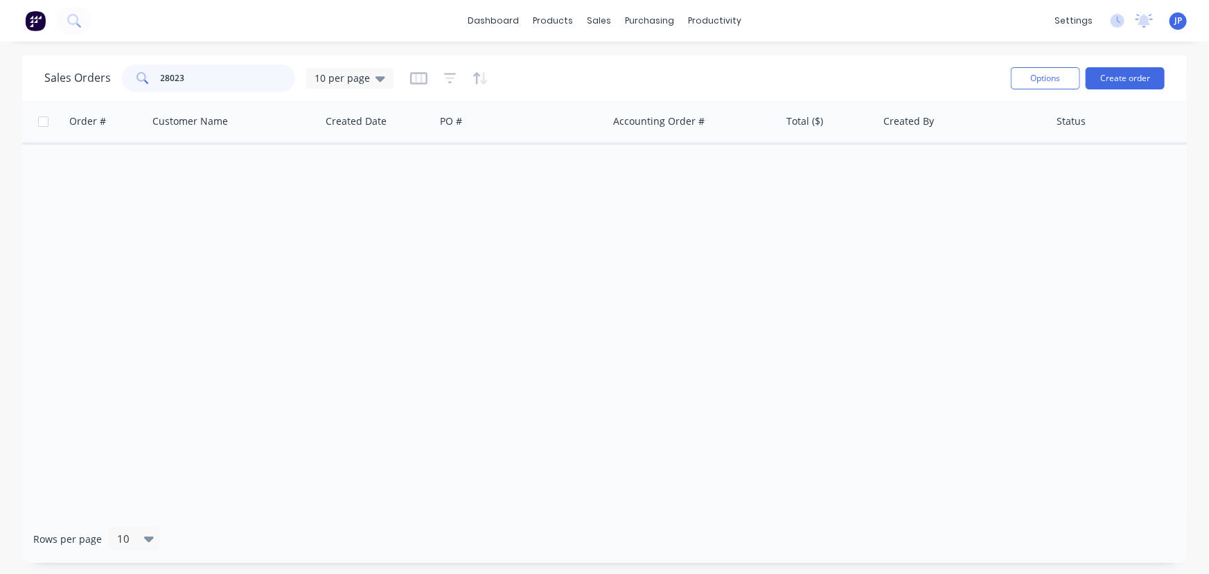
click at [80, 80] on div "Sales Orders 28023 10 per page" at bounding box center [218, 78] width 349 height 28
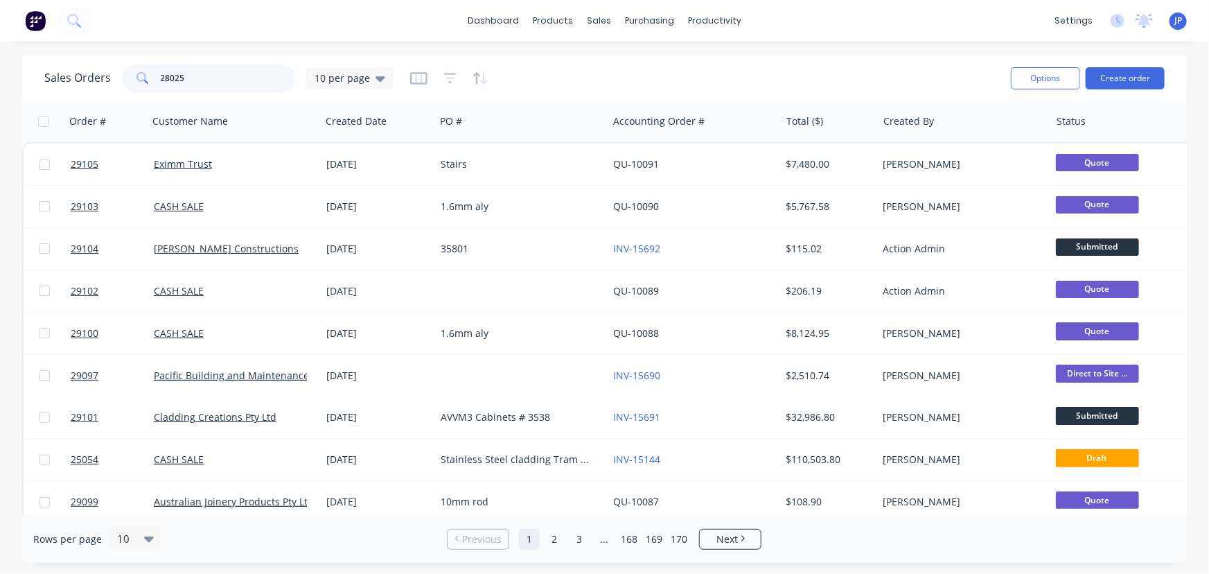
type input "28025"
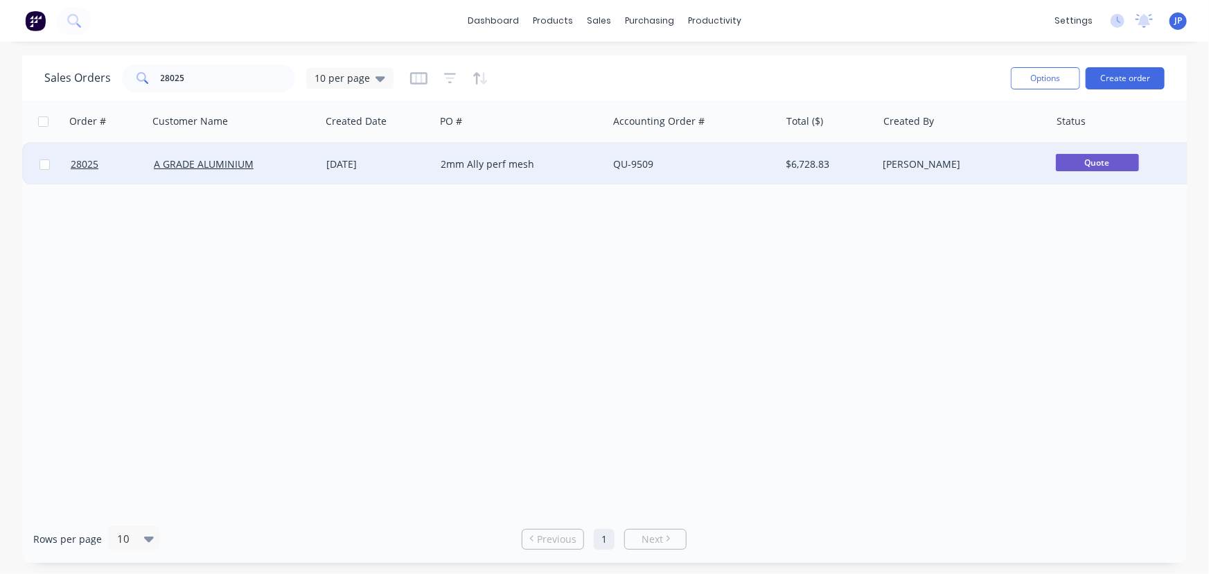
click at [353, 159] on div "[DATE]" at bounding box center [377, 164] width 103 height 14
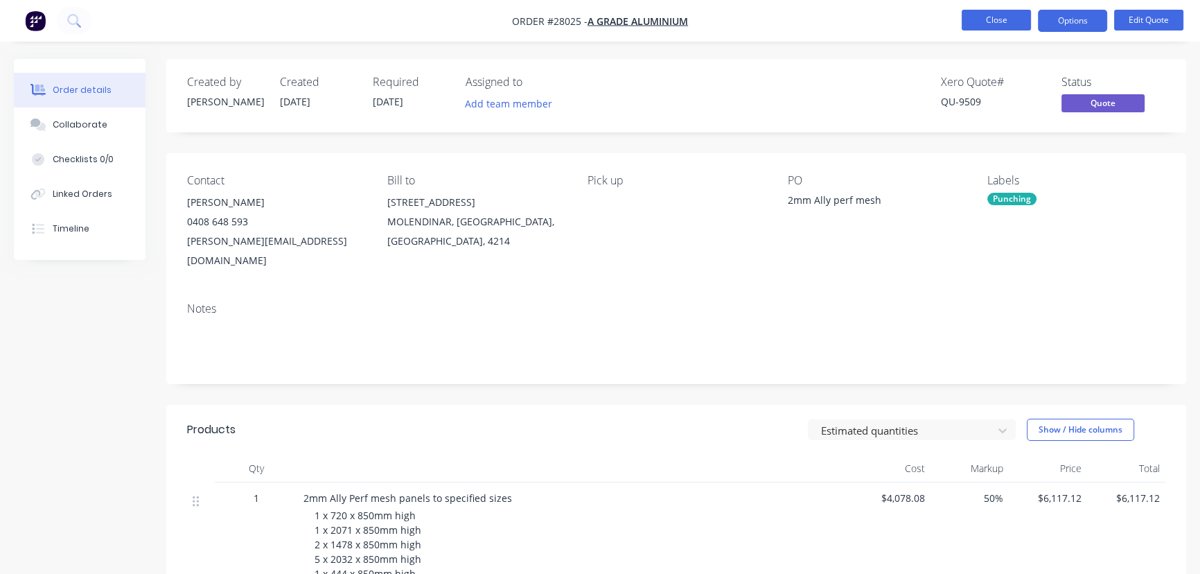
click at [987, 28] on button "Close" at bounding box center [996, 20] width 69 height 21
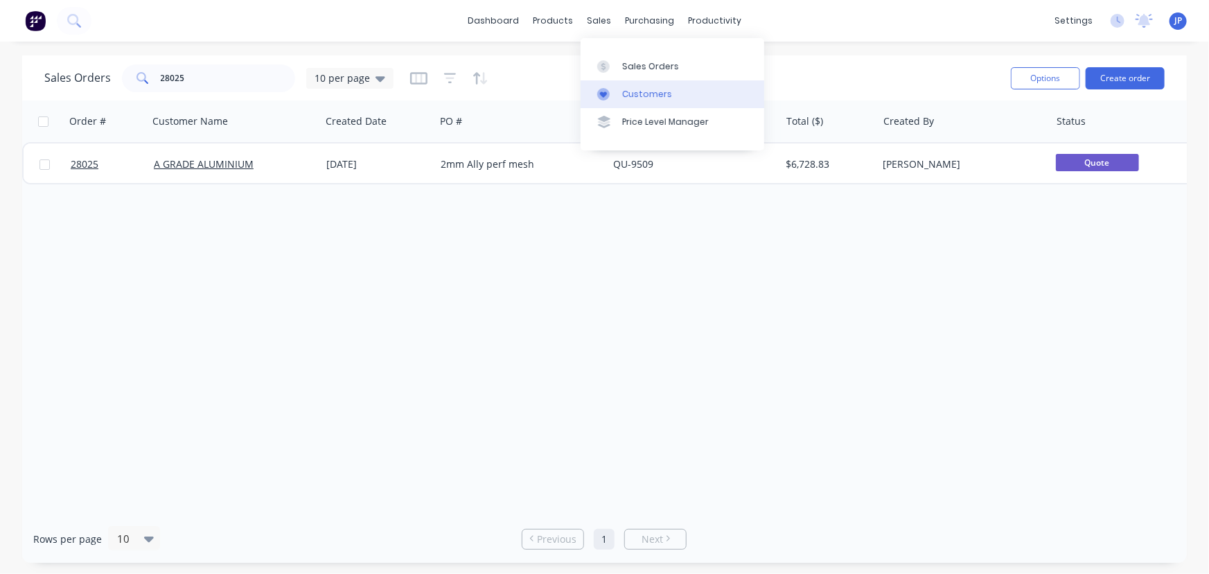
click at [639, 94] on div "Customers" at bounding box center [647, 94] width 50 height 12
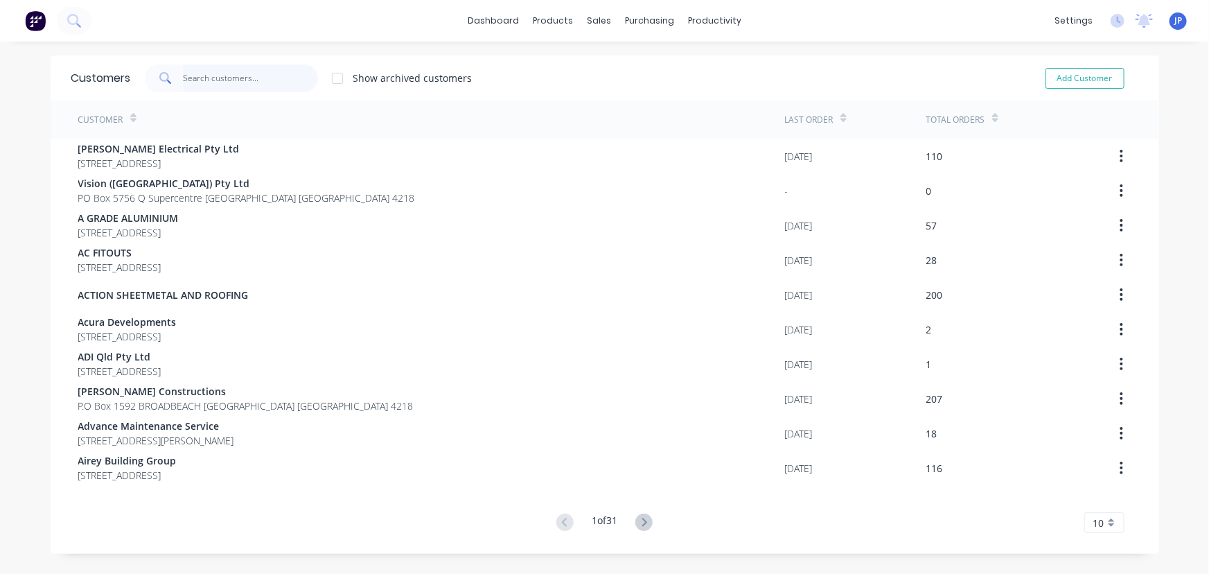
click at [211, 76] on input "text" at bounding box center [250, 78] width 135 height 28
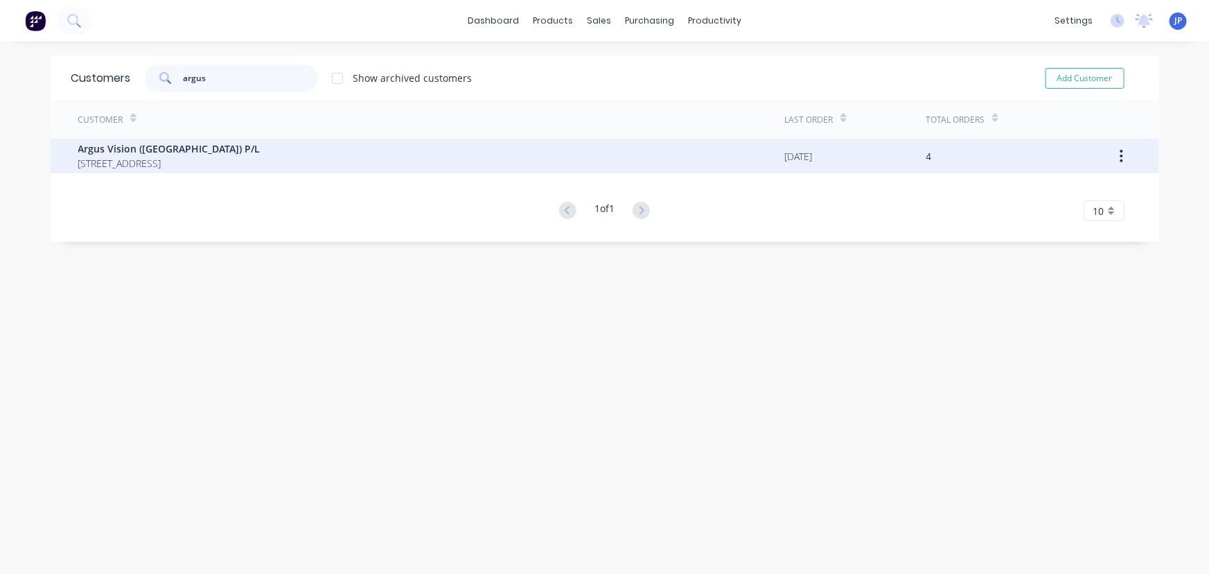
type input "argus"
click at [215, 148] on span "Argus Vision ([GEOGRAPHIC_DATA]) P/L" at bounding box center [169, 148] width 182 height 15
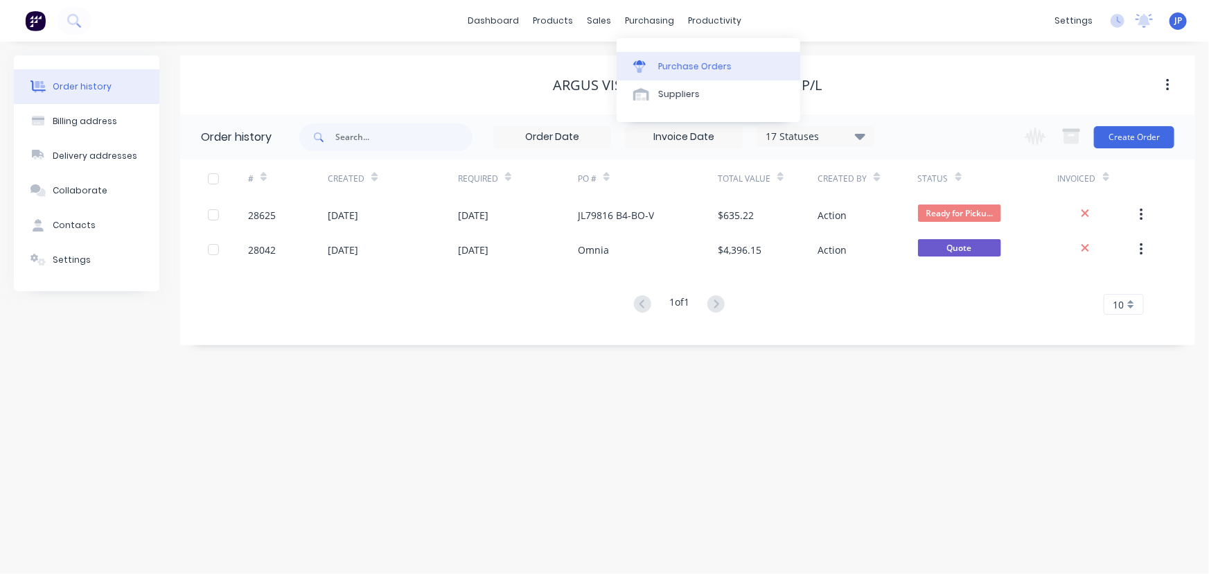
click at [664, 65] on div "Purchase Orders" at bounding box center [694, 66] width 73 height 12
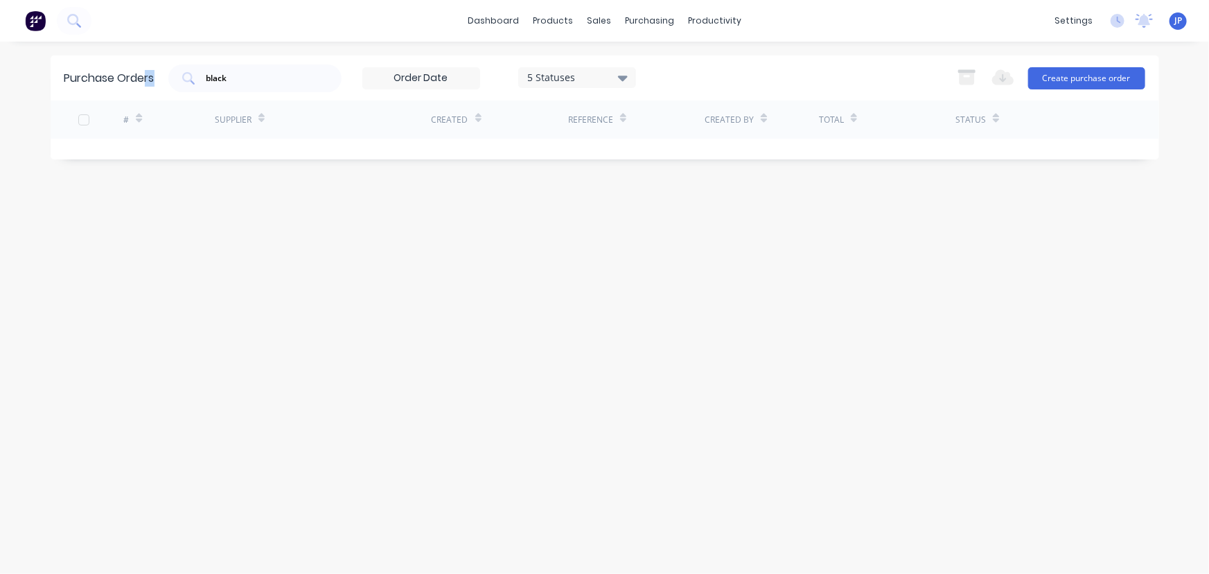
drag, startPoint x: 256, startPoint y: 89, endPoint x: 145, endPoint y: 78, distance: 111.5
click at [145, 78] on div "Purchase Orders black 5 Statuses 5 Statuses Export to Excel (XLSX) Create purch…" at bounding box center [605, 77] width 1108 height 45
drag, startPoint x: 242, startPoint y: 83, endPoint x: 153, endPoint y: 76, distance: 89.7
click at [153, 76] on div "Purchase Orders black 5 Statuses 5 Statuses Export to Excel (XLSX) Create purch…" at bounding box center [605, 77] width 1108 height 45
click at [679, 68] on div "Purchase Orders" at bounding box center [694, 66] width 73 height 12
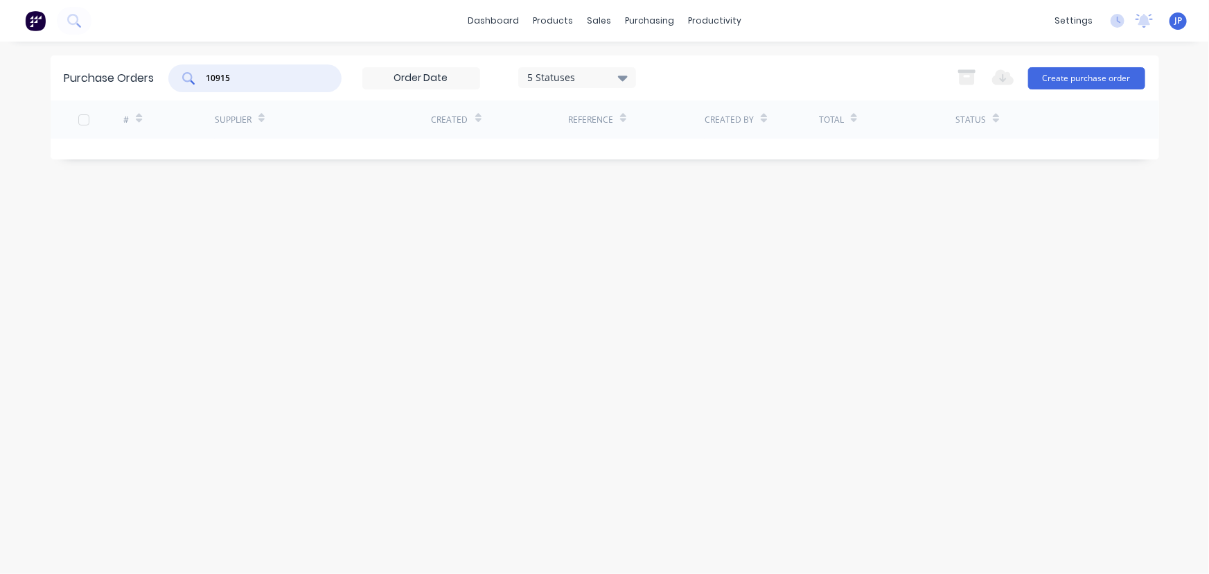
type input "10915"
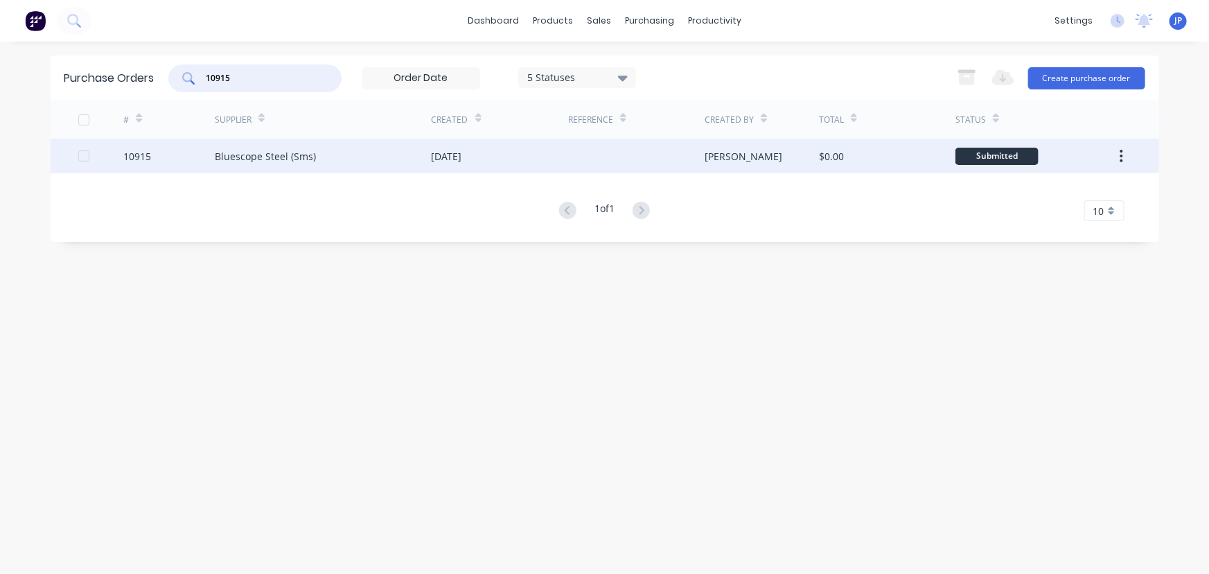
click at [297, 158] on div "Bluescope Steel (Sms)" at bounding box center [265, 156] width 101 height 15
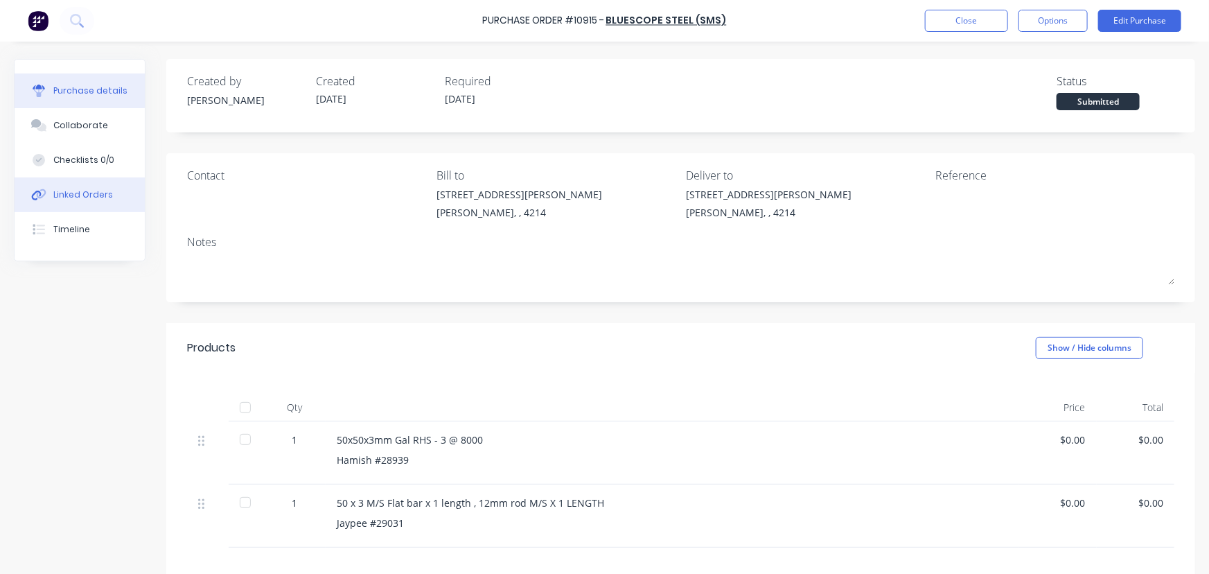
click at [99, 191] on div "Linked Orders" at bounding box center [83, 194] width 60 height 12
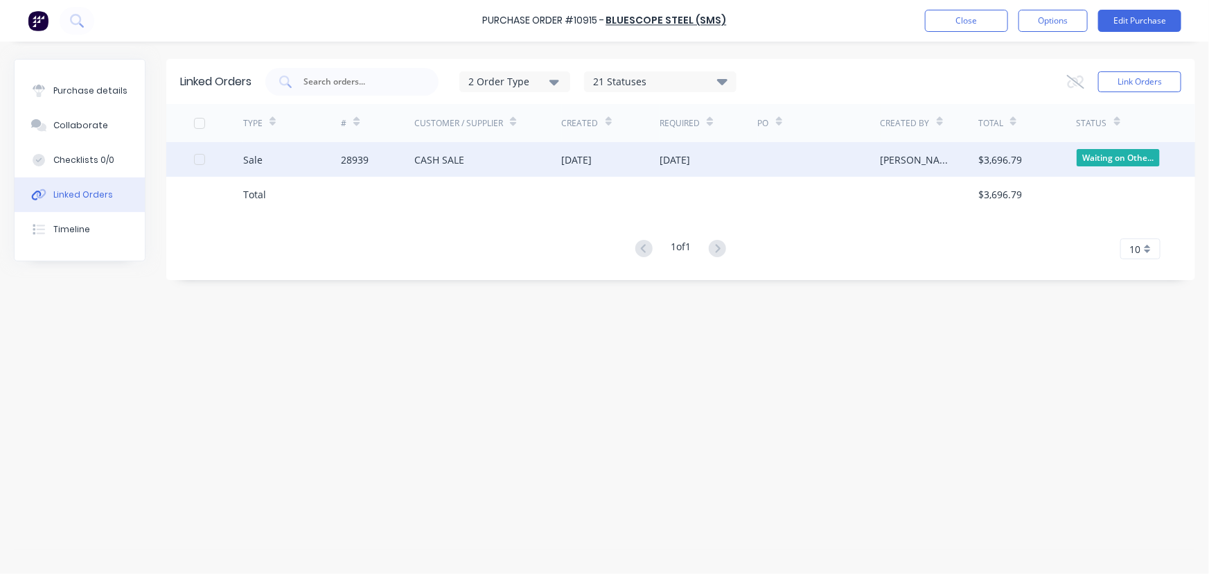
click at [386, 165] on div "28939" at bounding box center [377, 159] width 73 height 35
